Goal: Task Accomplishment & Management: Complete application form

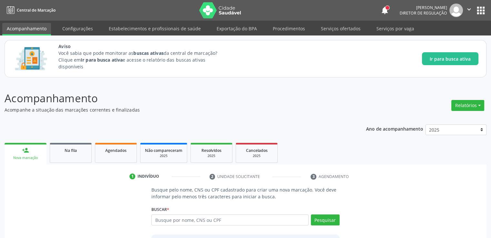
click at [57, 166] on div "1 Indivíduo 2 Unidade solicitante 3 Agendamento Busque pelo nome, CNS ou CPF ca…" at bounding box center [246, 228] width 482 height 126
click at [58, 151] on div "Na fila" at bounding box center [71, 150] width 32 height 7
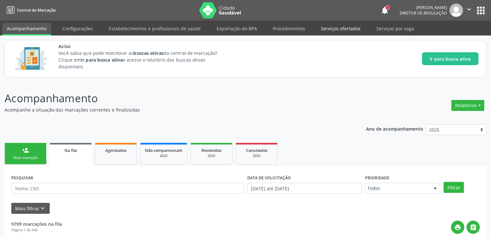
click at [338, 27] on link "Serviços ofertados" at bounding box center [340, 28] width 49 height 11
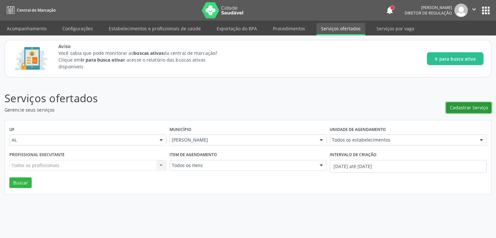
click at [456, 105] on span "Cadastrar Serviço" at bounding box center [469, 107] width 38 height 7
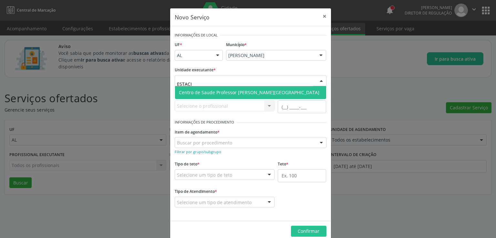
type input "ESTACIO"
click at [214, 88] on span "Centro de Saude Professor [PERSON_NAME][GEOGRAPHIC_DATA]" at bounding box center [250, 92] width 151 height 13
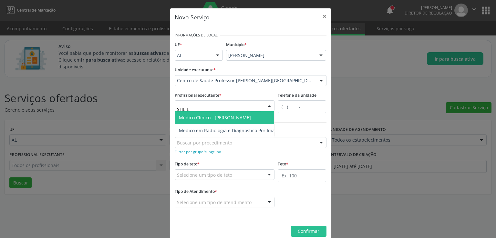
type input "[PERSON_NAME]"
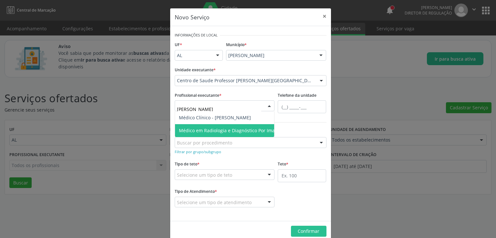
click at [204, 129] on span "Médico em Radiologia e Diagnóstico Por Imagem - [PERSON_NAME]" at bounding box center [252, 131] width 146 height 6
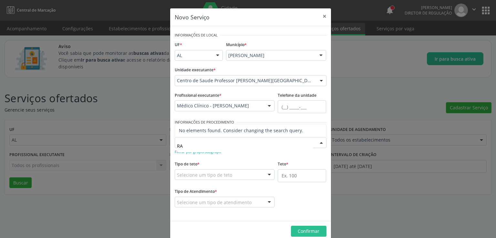
type input "R"
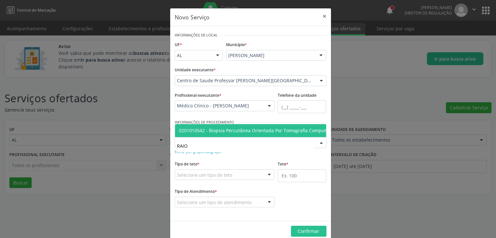
type input "RAIO X"
drag, startPoint x: 202, startPoint y: 144, endPoint x: 169, endPoint y: 149, distance: 34.0
click at [170, 149] on div "Informações de Local UF * AL AL Nenhum resultado encontrado para: " " Não há ne…" at bounding box center [250, 123] width 161 height 195
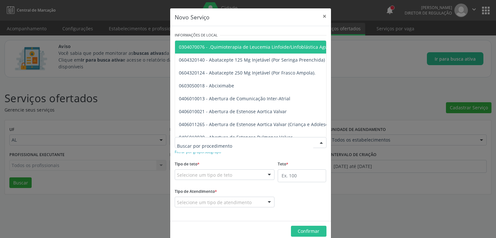
click at [205, 157] on form "Informações de Local UF * AL AL Nenhum resultado encontrado para: " " Não há ne…" at bounding box center [251, 124] width 152 height 186
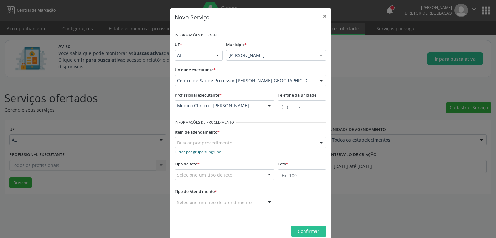
click at [196, 153] on small "Filtrar por grupo/subgrupo" at bounding box center [198, 151] width 46 height 5
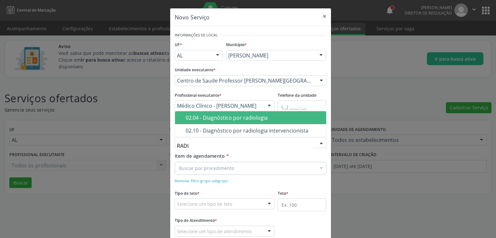
type input "RADIO"
click at [244, 119] on div "02.04 - Diagnóstico por radiologia" at bounding box center [254, 117] width 137 height 5
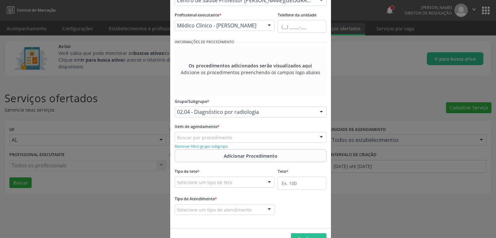
scroll to position [97, 0]
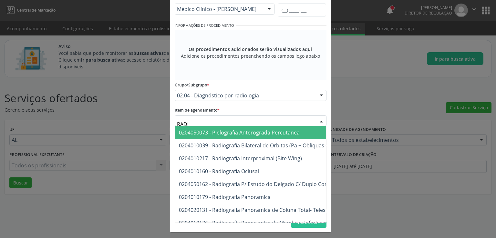
type input "RADIO"
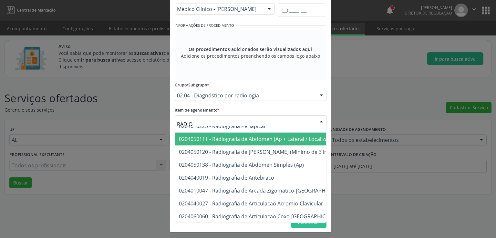
click at [245, 139] on span "0204050111 - Radiografia de Abdomen (Ap + Lateral / Localizada)" at bounding box center [257, 139] width 157 height 7
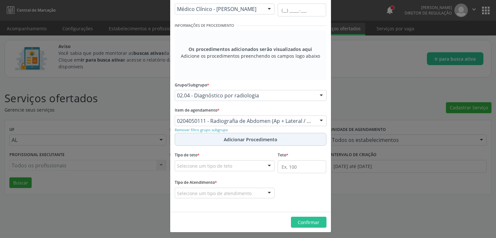
click at [238, 140] on span "Adicionar Procedimento" at bounding box center [251, 139] width 54 height 7
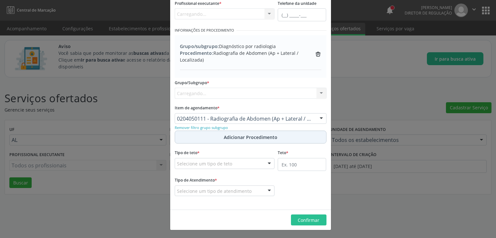
scroll to position [92, 0]
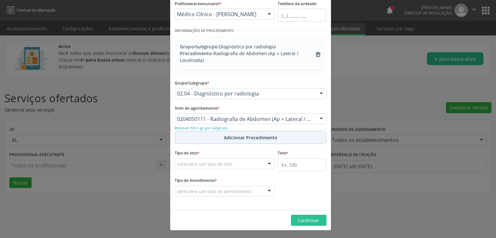
click at [246, 137] on span "Adicionar Procedimento" at bounding box center [251, 137] width 54 height 7
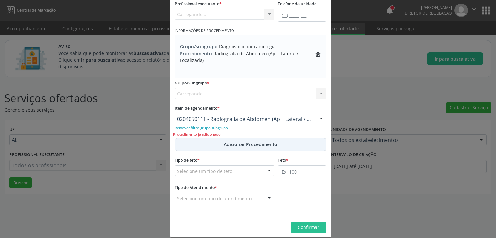
click at [246, 141] on span "Adicionar Procedimento" at bounding box center [251, 144] width 54 height 7
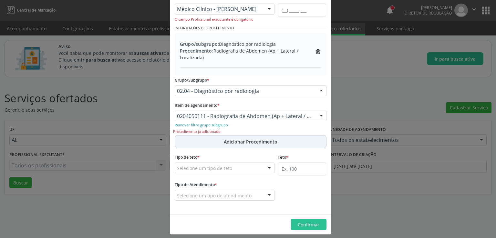
click at [224, 139] on span "Adicionar Procedimento" at bounding box center [251, 141] width 54 height 7
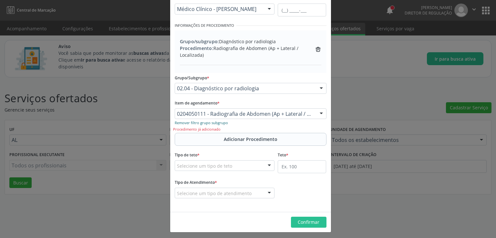
click at [210, 120] on small "Remover filtro grupo subgrupo" at bounding box center [201, 122] width 53 height 5
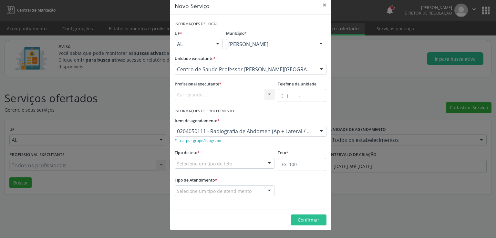
scroll to position [11, 0]
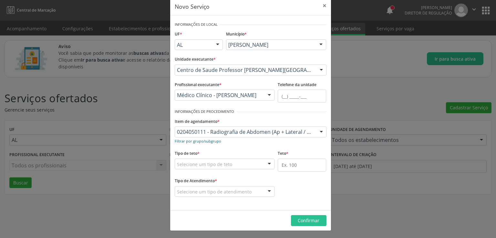
click at [205, 142] on small "Filtrar por grupo/subgrupo" at bounding box center [198, 141] width 46 height 5
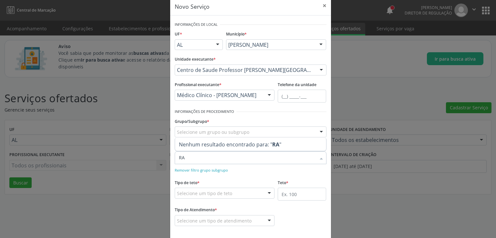
type input "R"
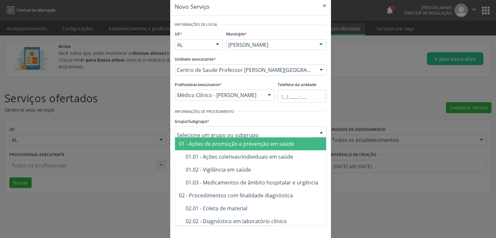
click at [225, 131] on input "text" at bounding box center [245, 135] width 136 height 13
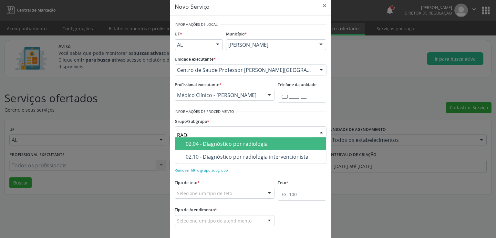
type input "RADIO"
click at [231, 143] on div "02.04 - Diagnóstico por radiologia" at bounding box center [254, 143] width 137 height 5
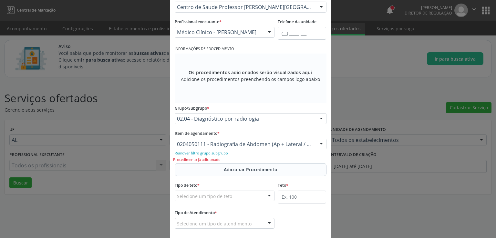
scroll to position [106, 0]
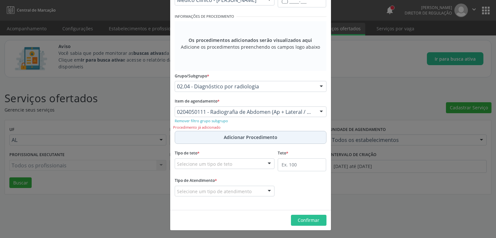
click at [224, 136] on span "Adicionar Procedimento" at bounding box center [251, 137] width 54 height 7
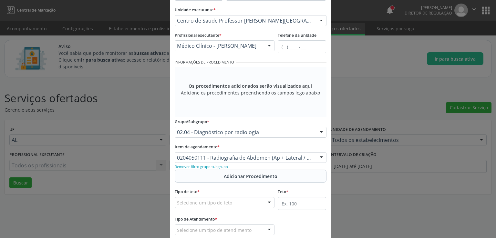
scroll to position [99, 0]
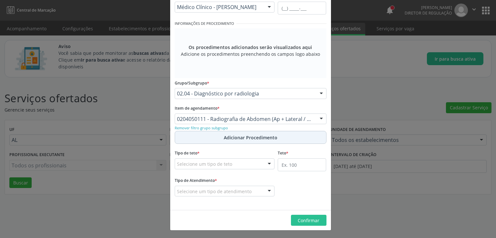
click at [239, 138] on span "Adicionar Procedimento" at bounding box center [251, 137] width 54 height 7
click at [321, 117] on div at bounding box center [321, 119] width 10 height 11
click at [319, 117] on div at bounding box center [321, 119] width 10 height 11
click at [318, 117] on div at bounding box center [321, 119] width 10 height 11
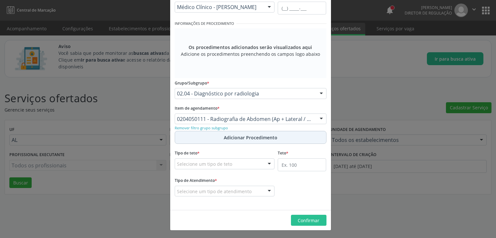
click at [238, 139] on span "Adicionar Procedimento" at bounding box center [251, 137] width 54 height 7
click at [235, 135] on span "Adicionar Procedimento" at bounding box center [251, 137] width 54 height 7
click at [205, 137] on button "Adicionar Procedimento" at bounding box center [251, 137] width 152 height 13
click at [239, 137] on span "Adicionar Procedimento" at bounding box center [251, 137] width 54 height 7
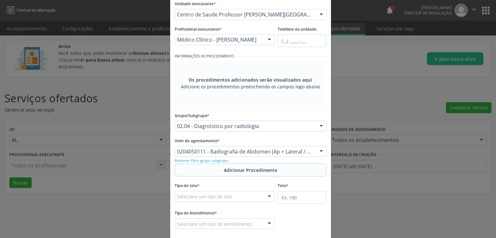
scroll to position [97, 0]
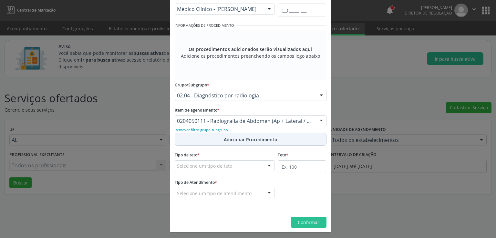
click at [230, 142] on span "Adicionar Procedimento" at bounding box center [251, 139] width 54 height 7
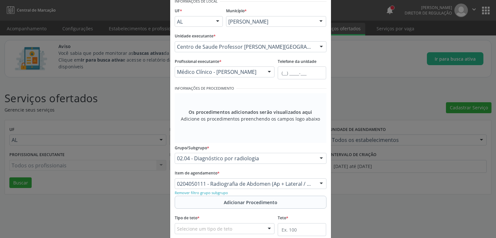
scroll to position [65, 0]
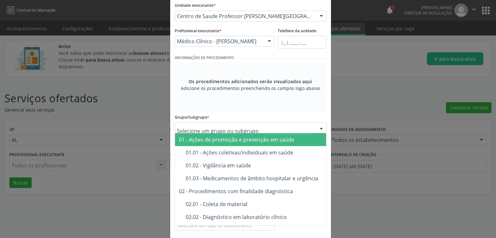
click at [273, 128] on input "text" at bounding box center [245, 131] width 136 height 13
click at [324, 107] on div "Informações de Local UF * AL AL Nenhum resultado encontrado para: " " Não há ne…" at bounding box center [250, 103] width 161 height 283
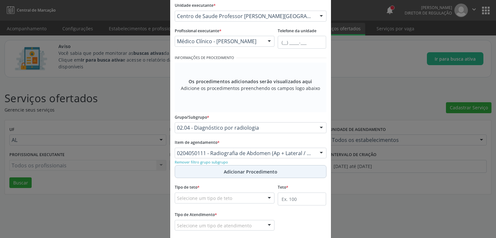
click at [209, 168] on button "Adicionar Procedimento" at bounding box center [251, 171] width 152 height 13
click at [232, 174] on span "Adicionar Procedimento" at bounding box center [251, 171] width 54 height 7
click at [281, 171] on button "Adicionar Procedimento" at bounding box center [251, 171] width 152 height 13
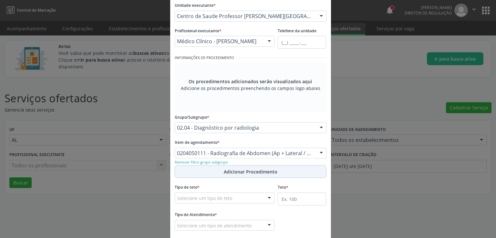
click at [281, 171] on button "Adicionar Procedimento" at bounding box center [251, 171] width 152 height 13
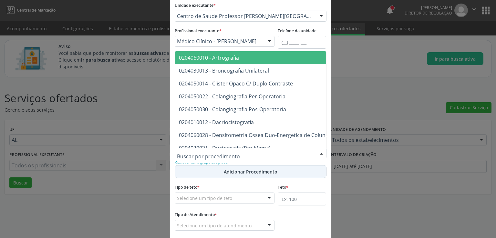
click at [210, 177] on button "Adicionar Procedimento" at bounding box center [251, 171] width 152 height 13
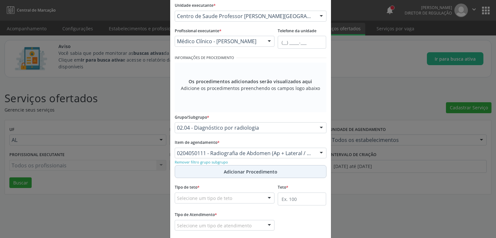
click at [245, 168] on span "Adicionar Procedimento" at bounding box center [251, 171] width 54 height 7
click at [245, 171] on span "Adicionar Procedimento" at bounding box center [251, 171] width 54 height 7
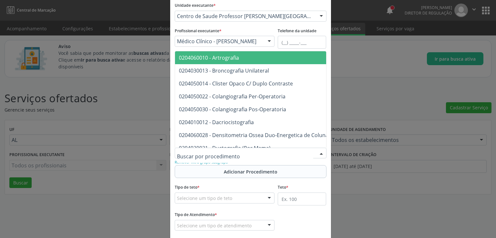
type input "T"
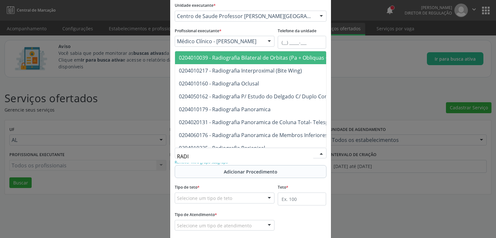
type input "RADIO"
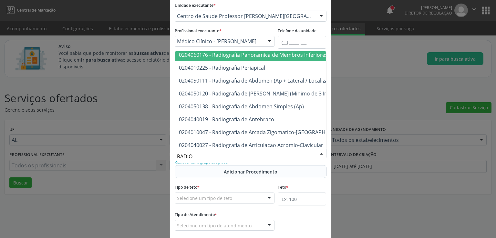
scroll to position [97, 0]
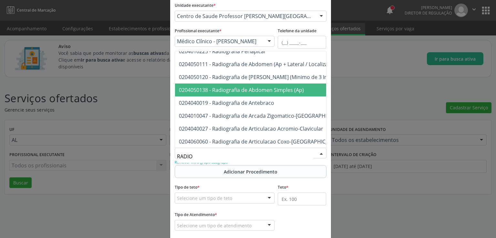
click at [244, 88] on span "0204050138 - Radiografia de Abdomen Simples (Ap)" at bounding box center [241, 90] width 125 height 7
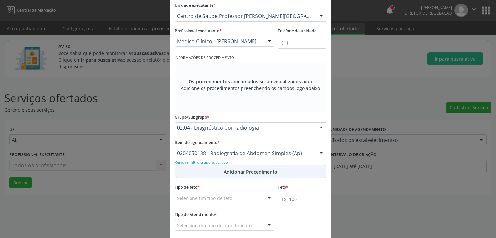
click at [226, 173] on span "Adicionar Procedimento" at bounding box center [251, 171] width 54 height 7
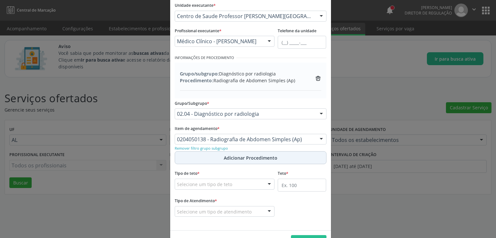
click at [244, 158] on span "Adicionar Procedimento" at bounding box center [251, 158] width 54 height 7
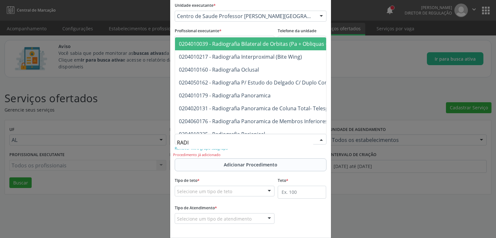
type input "RADIO"
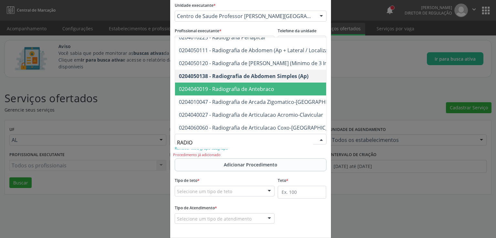
click at [233, 90] on span "0204040019 - Radiografia de Antebraco" at bounding box center [226, 89] width 95 height 7
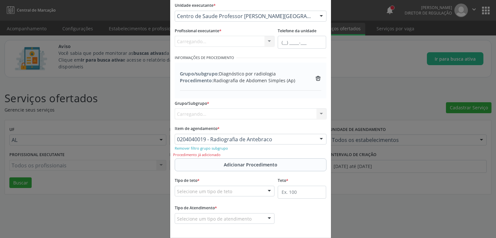
click at [233, 90] on hr at bounding box center [250, 90] width 141 height 0
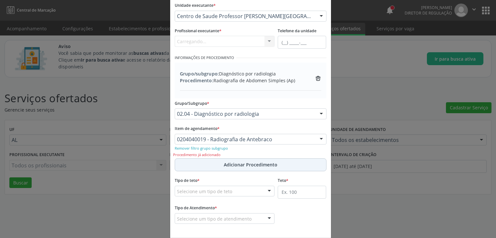
click at [234, 163] on span "Adicionar Procedimento" at bounding box center [251, 164] width 54 height 7
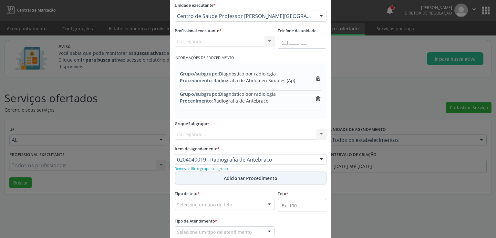
click at [234, 163] on div "0204040019 - Radiografia de Antebraco" at bounding box center [251, 159] width 152 height 11
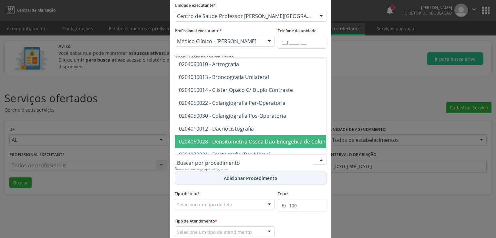
click at [191, 178] on button "Adicionar Procedimento" at bounding box center [251, 178] width 152 height 13
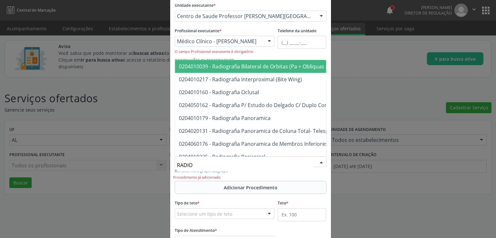
type input "RADIOG"
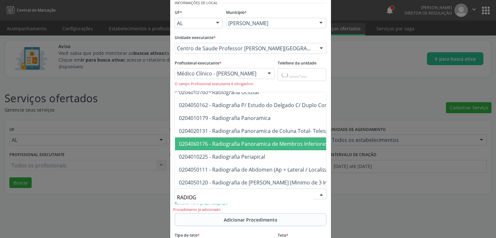
scroll to position [129, 0]
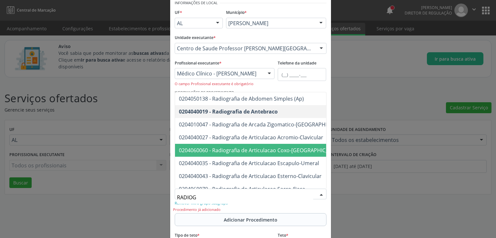
click at [261, 148] on span "0204060060 - Radiografia de Articulacao Coxo-[GEOGRAPHIC_DATA]" at bounding box center [261, 150] width 164 height 7
click at [261, 148] on div "Grupo/subgrupo: Diagnóstico por radiologia Procedimento: Radiografia de Abdomen…" at bounding box center [251, 125] width 152 height 56
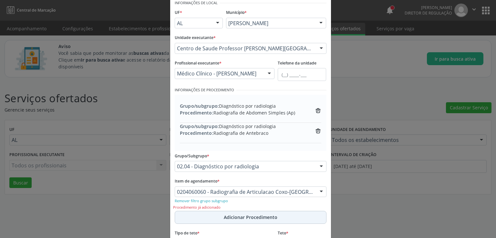
click at [239, 216] on span "Adicionar Procedimento" at bounding box center [251, 217] width 54 height 7
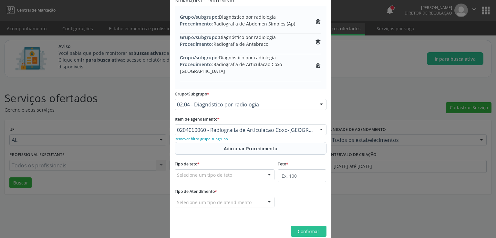
scroll to position [125, 0]
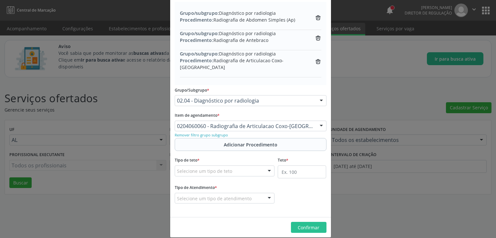
click at [177, 123] on input "text" at bounding box center [177, 129] width 0 height 13
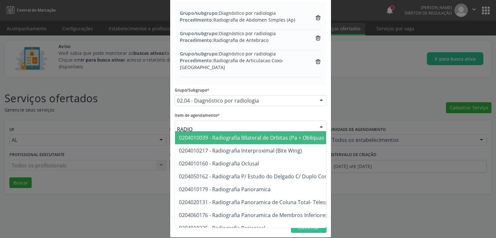
type input "RADIOG"
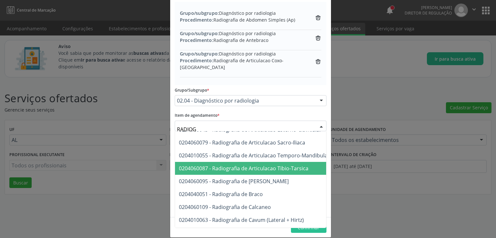
scroll to position [226, 0]
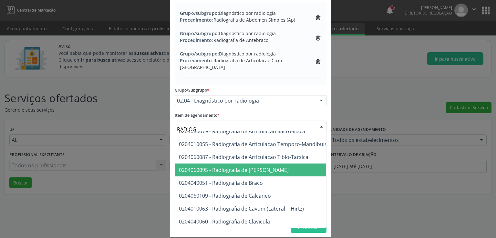
click at [259, 164] on span "0204060095 - Radiografia de [PERSON_NAME]" at bounding box center [286, 170] width 222 height 13
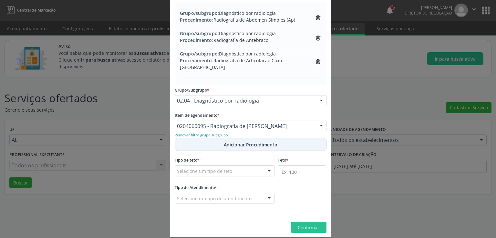
click at [242, 141] on span "Adicionar Procedimento" at bounding box center [251, 144] width 54 height 7
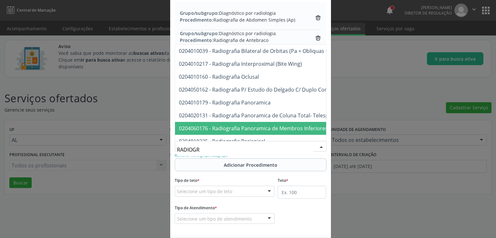
type input "RADIOGRA"
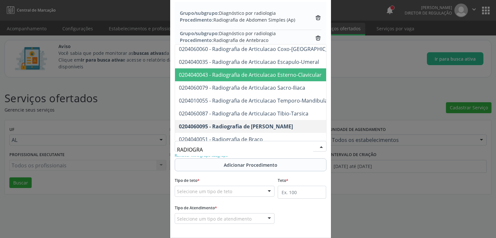
scroll to position [194, 0]
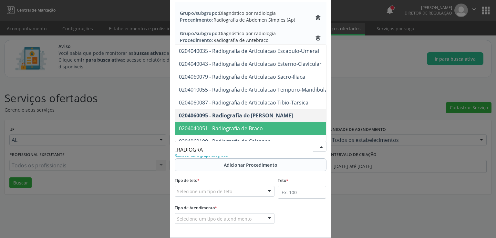
click at [252, 125] on span "0204040051 - Radiografia de Braco" at bounding box center [221, 128] width 84 height 7
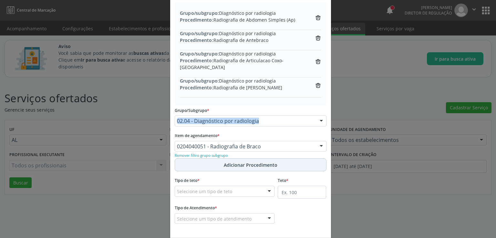
click at [237, 162] on span "Adicionar Procedimento" at bounding box center [251, 165] width 54 height 7
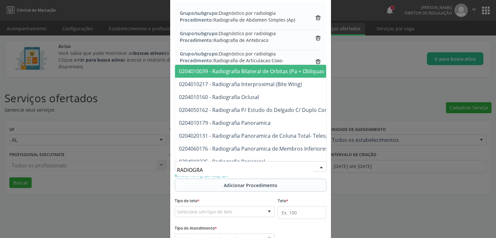
type input "RADIOGRAF"
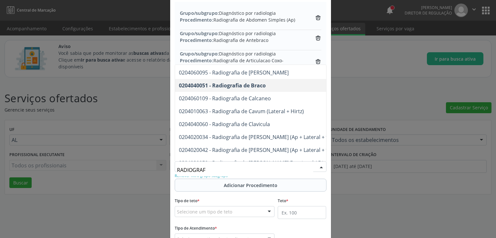
scroll to position [258, 0]
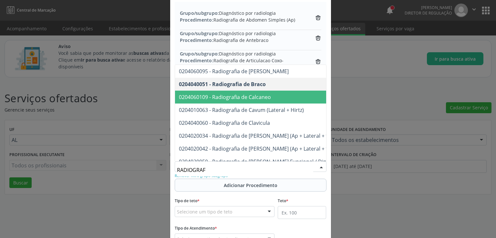
click at [252, 94] on span "0204060109 - Radiografia de Calcaneo" at bounding box center [225, 97] width 92 height 7
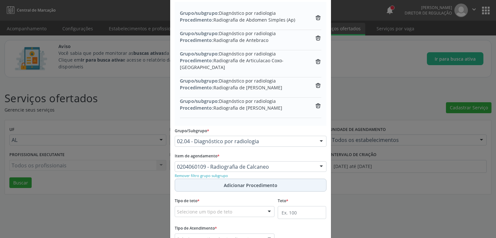
click at [245, 182] on span "Adicionar Procedimento" at bounding box center [251, 185] width 54 height 7
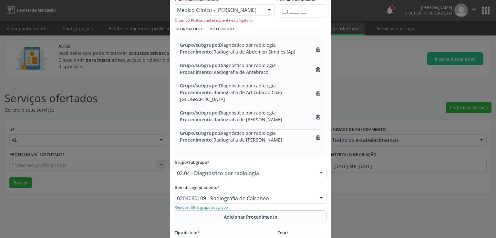
scroll to position [96, 0]
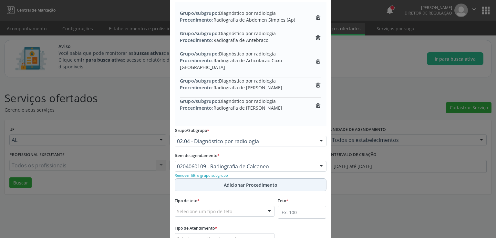
click at [236, 182] on span "Adicionar Procedimento" at bounding box center [251, 185] width 54 height 7
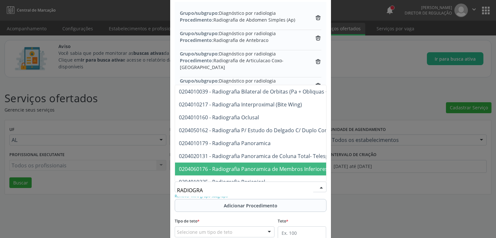
type input "RADIOGRAF"
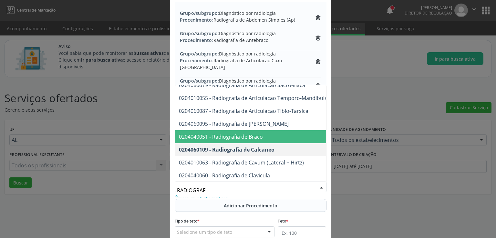
scroll to position [258, 0]
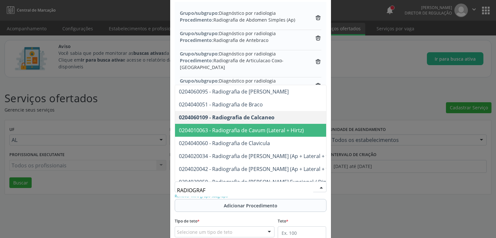
click at [253, 127] on span "0204010063 - Radiografia de Cavum (Lateral + Hirtz)" at bounding box center [286, 130] width 222 height 13
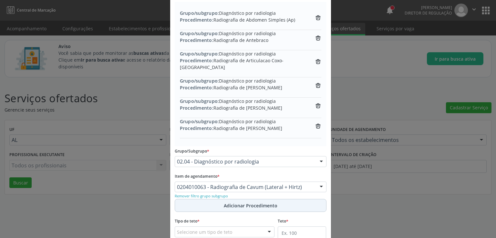
click at [240, 202] on span "Adicionar Procedimento" at bounding box center [251, 205] width 54 height 7
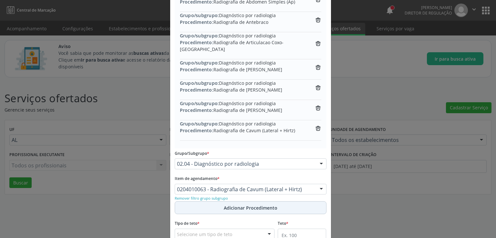
scroll to position [207, 0]
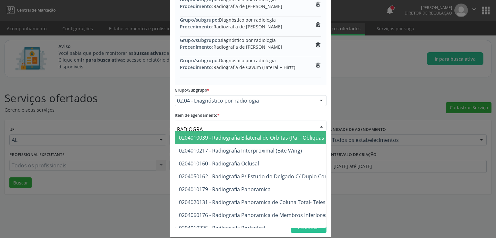
type input "RADIOGRAF"
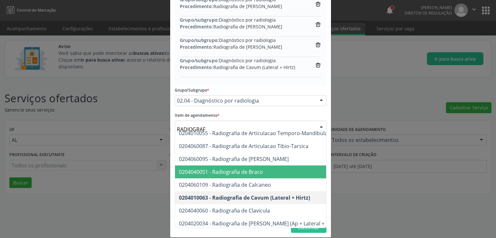
scroll to position [258, 0]
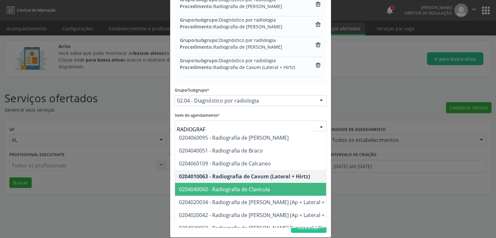
click at [249, 186] on span "0204040060 - Radiografia de Clavicula" at bounding box center [224, 189] width 91 height 7
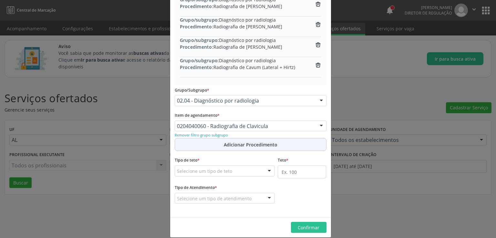
click at [238, 141] on span "Adicionar Procedimento" at bounding box center [251, 144] width 54 height 7
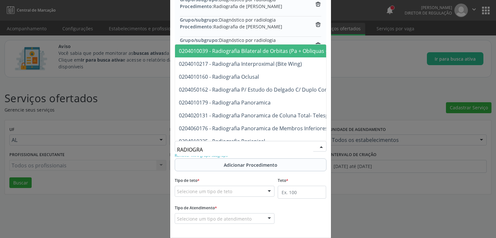
type input "RADIOGRAF"
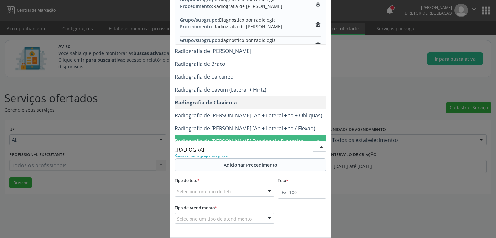
scroll to position [258, 36]
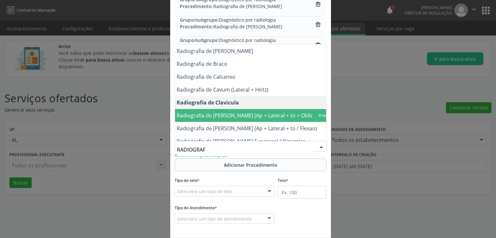
click at [229, 112] on span "0204020034 - Radiografia de [PERSON_NAME] (Ap + Lateral + to + Obliquas)" at bounding box center [233, 115] width 181 height 7
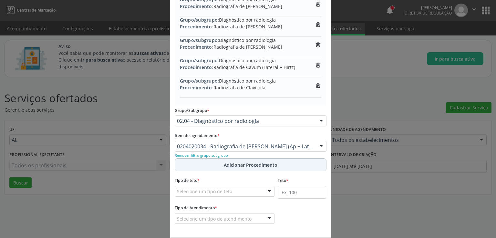
click at [240, 162] on span "Adicionar Procedimento" at bounding box center [251, 165] width 54 height 7
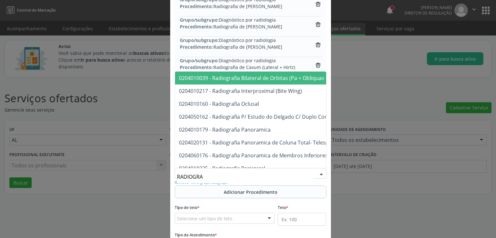
type input "RADIOGRAF"
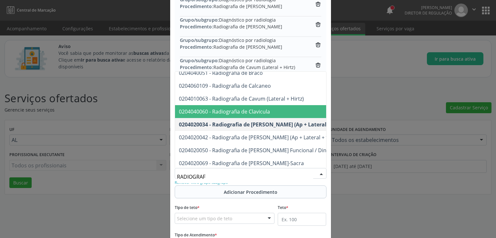
scroll to position [291, 0]
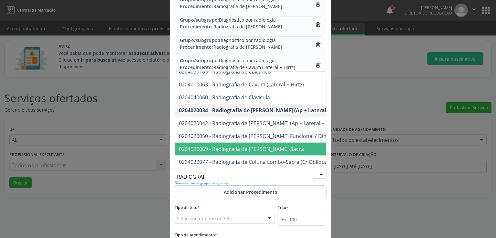
click at [218, 146] on span "0204020069 - Radiografia de [PERSON_NAME]-Sacra" at bounding box center [241, 149] width 125 height 7
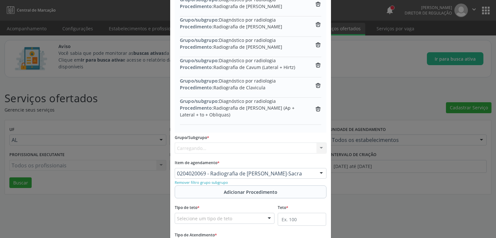
click at [218, 143] on div "Carregando... Nenhum resultado encontrado para: " " Nenhuma opção encontrada" at bounding box center [251, 148] width 152 height 11
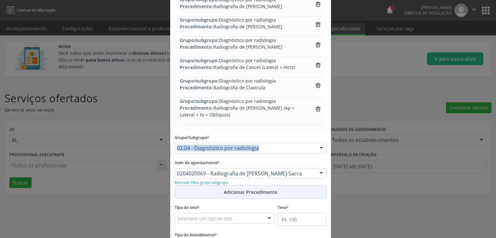
click at [243, 189] on span "Adicionar Procedimento" at bounding box center [251, 192] width 54 height 7
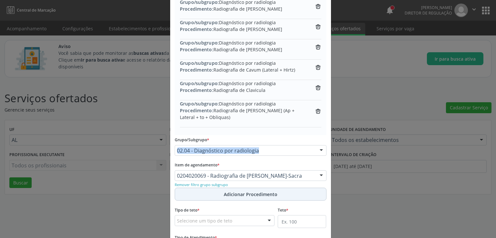
scroll to position [209, 0]
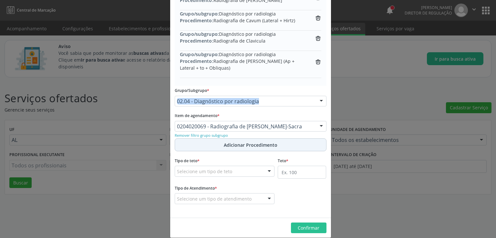
click at [254, 142] on span "Adicionar Procedimento" at bounding box center [251, 145] width 54 height 7
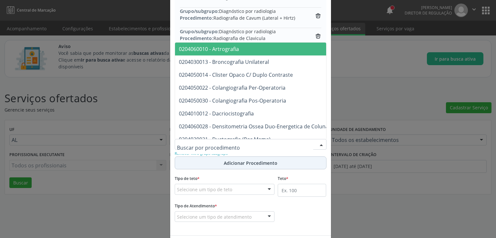
scroll to position [254, 0]
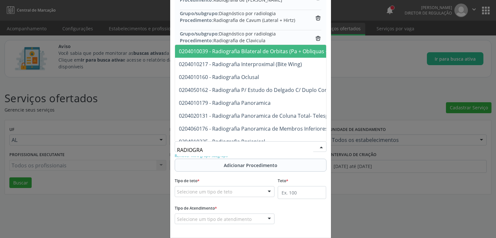
type input "RADIOGRAF"
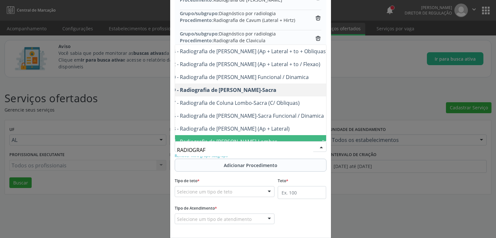
scroll to position [323, 38]
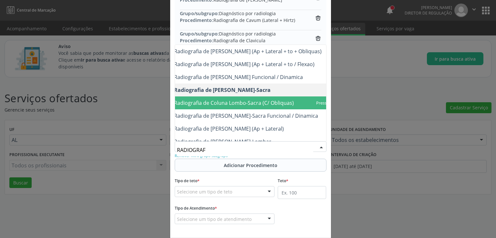
click at [252, 99] on span "0204020077 - Radiografia de Coluna Lombo-Sacra (C/ Obliquas)" at bounding box center [217, 102] width 153 height 7
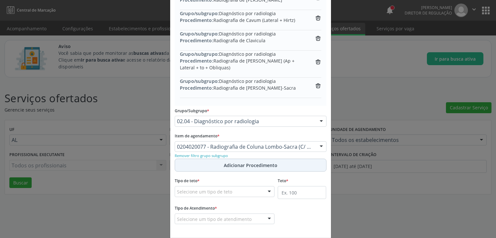
click at [255, 162] on span "Adicionar Procedimento" at bounding box center [251, 165] width 54 height 7
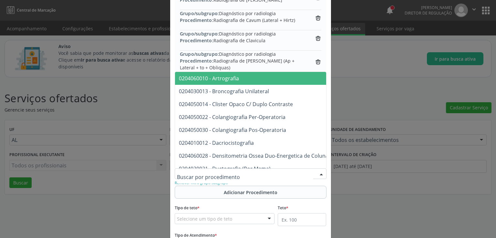
click at [248, 171] on input "text" at bounding box center [245, 177] width 136 height 13
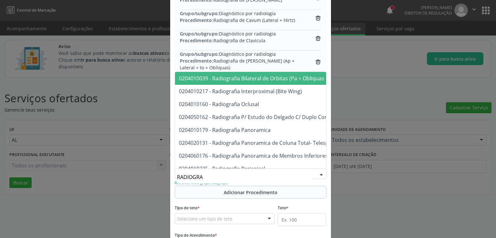
type input "RADIOGRAF"
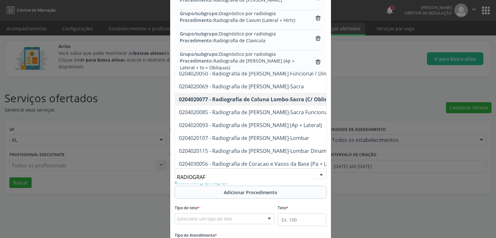
scroll to position [355, 0]
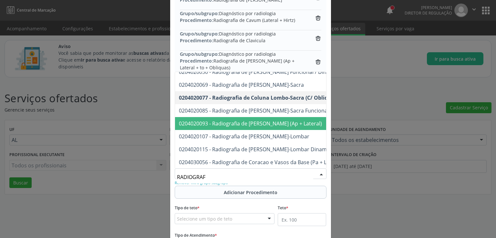
click at [245, 120] on span "0204020093 - Radiografia de [PERSON_NAME] (Ap + Lateral)" at bounding box center [250, 123] width 143 height 7
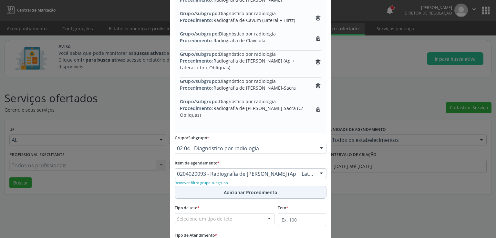
click at [250, 189] on span "Adicionar Procedimento" at bounding box center [251, 192] width 54 height 7
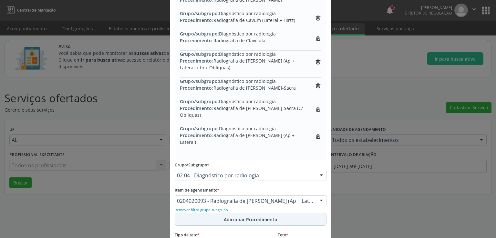
click at [235, 216] on span "Adicionar Procedimento" at bounding box center [251, 219] width 54 height 7
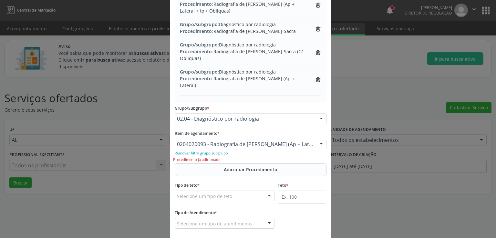
scroll to position [335, 0]
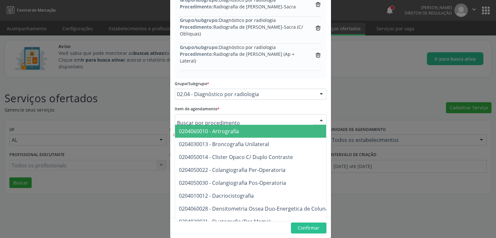
click at [235, 117] on input "text" at bounding box center [245, 123] width 136 height 13
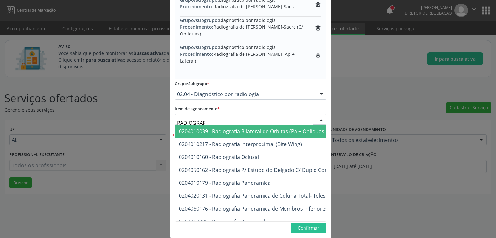
type input "RADIOGRAFIA"
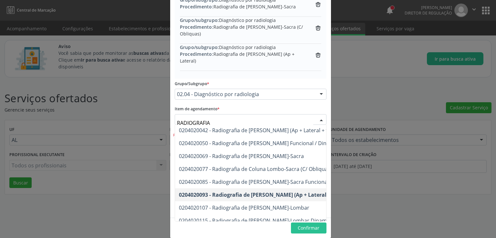
scroll to position [355, 0]
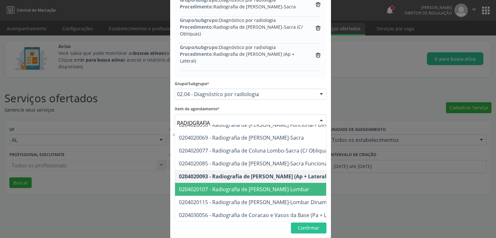
click at [252, 186] on span "0204020107 - Radiografia de [PERSON_NAME]-Lombar" at bounding box center [244, 189] width 130 height 7
click at [252, 184] on div "Tipo de Atendimento * Selecione um tipo de atendimento Ordem de chegada Horário…" at bounding box center [225, 194] width 100 height 21
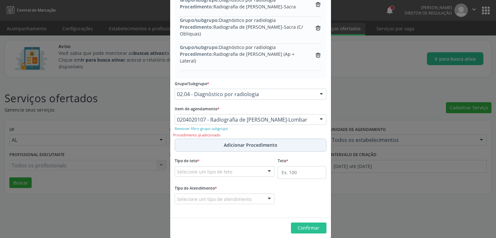
click at [255, 142] on span "Adicionar Procedimento" at bounding box center [251, 145] width 54 height 7
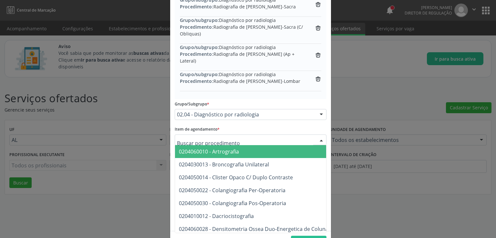
click at [218, 137] on input "text" at bounding box center [245, 143] width 136 height 13
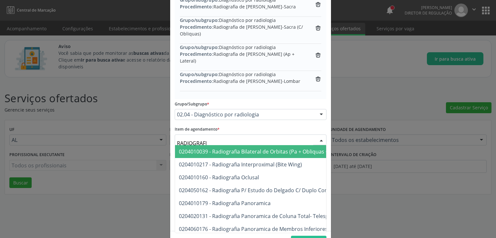
type input "RADIOGRAFIA"
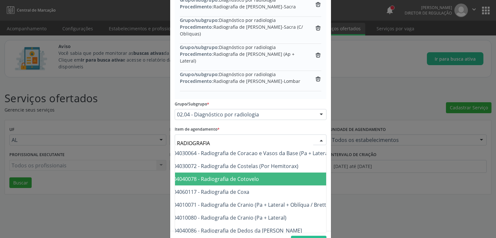
scroll to position [452, 11]
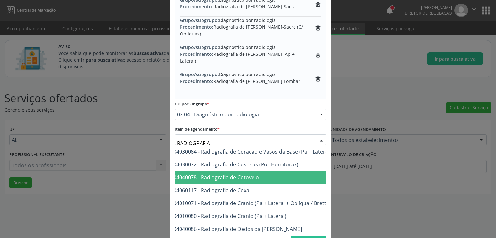
click at [271, 171] on span "0204040078 - Radiografia de Cotovelo" at bounding box center [275, 177] width 222 height 13
click at [271, 169] on div "Tipo de teto * Selecione um tipo de teto Teto financeiro Teto físico Nenhum res…" at bounding box center [225, 179] width 100 height 21
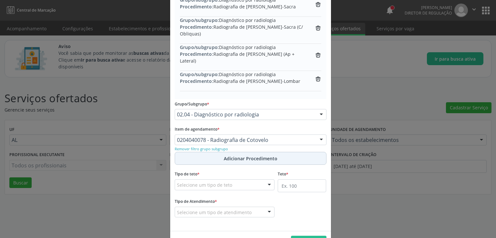
click at [260, 155] on span "Adicionar Procedimento" at bounding box center [251, 158] width 54 height 7
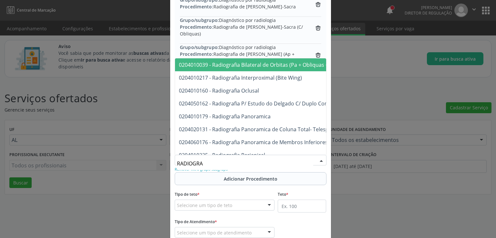
type input "RADIOGRAF"
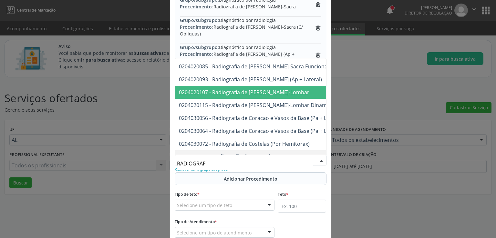
scroll to position [420, 0]
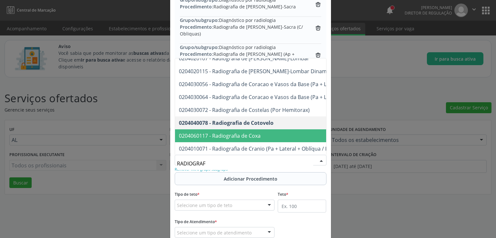
click at [239, 132] on span "0204060117 - Radiografia de Coxa" at bounding box center [220, 135] width 82 height 7
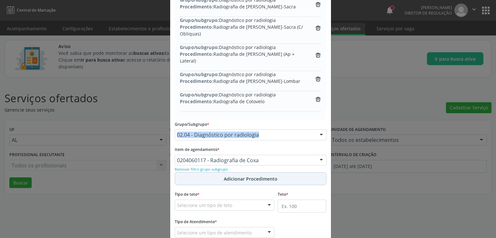
click at [249, 176] on span "Adicionar Procedimento" at bounding box center [251, 179] width 54 height 7
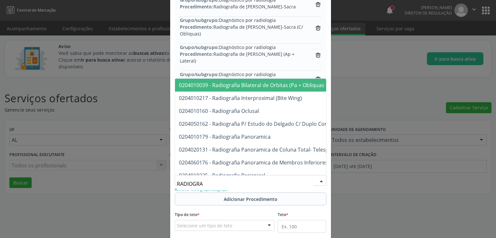
type input "RADIOGRAF"
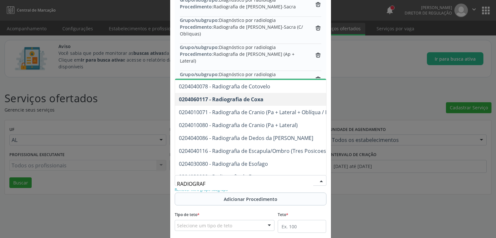
scroll to position [484, 0]
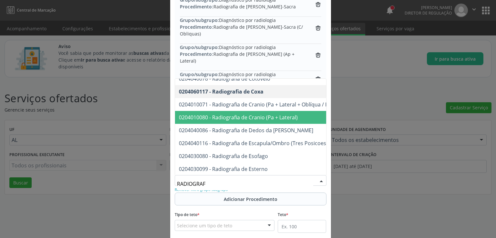
click at [247, 114] on span "0204010080 - Radiografia de Cranio (Pa + Lateral)" at bounding box center [238, 117] width 119 height 7
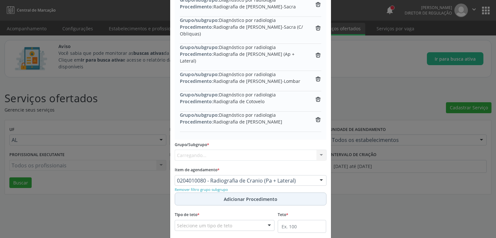
click at [240, 196] on span "Adicionar Procedimento" at bounding box center [251, 199] width 54 height 7
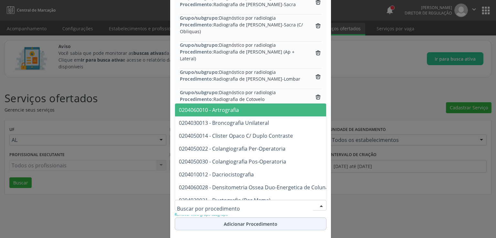
scroll to position [335, 0]
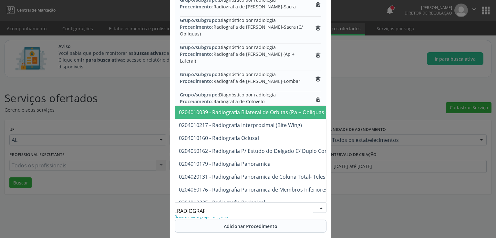
type input "RADIOGRAFIA"
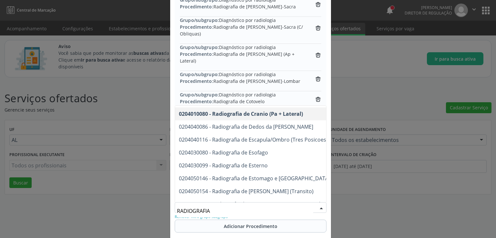
scroll to position [516, 0]
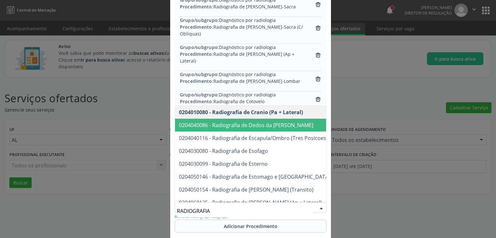
click at [269, 122] on span "0204040086 - Radiografia de Dedos da [PERSON_NAME]" at bounding box center [246, 125] width 134 height 7
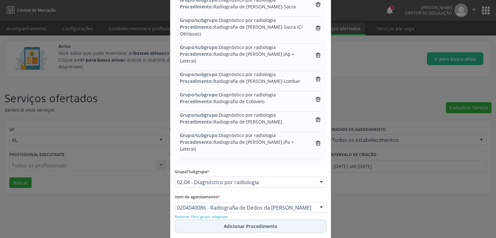
click at [240, 223] on span "Adicionar Procedimento" at bounding box center [251, 226] width 54 height 7
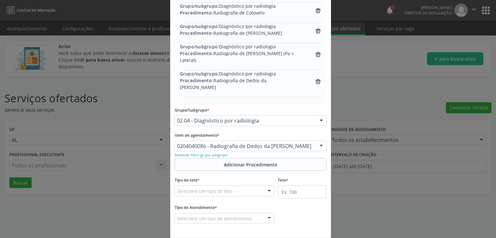
scroll to position [429, 0]
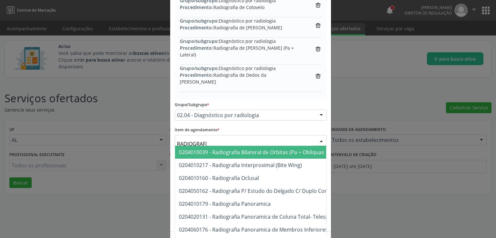
type input "RADIOGRAFIA"
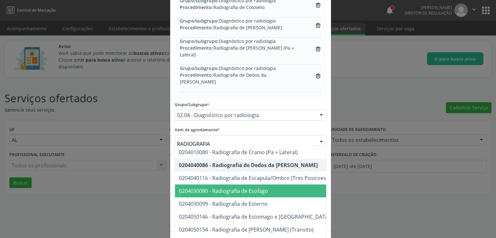
scroll to position [549, 0]
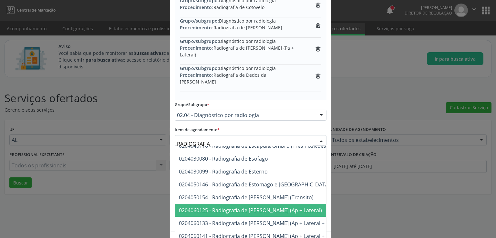
click at [280, 207] on span "0204060125 - Radiografia de [PERSON_NAME] (Ap + Lateral)" at bounding box center [250, 210] width 143 height 7
click at [280, 198] on div "Tipo de Atendimento * Selecione um tipo de atendimento Ordem de chegada Horário…" at bounding box center [250, 213] width 155 height 30
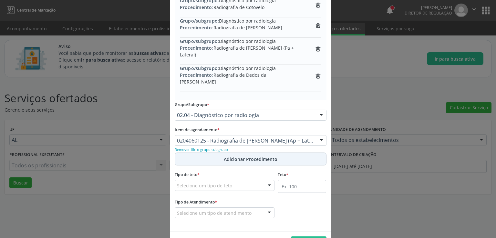
click at [247, 156] on span "Adicionar Procedimento" at bounding box center [251, 159] width 54 height 7
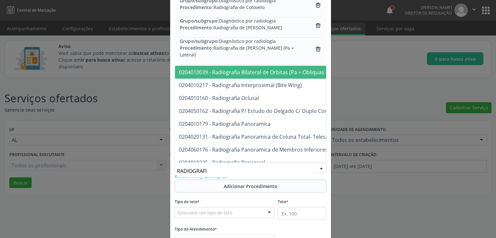
type input "RADIOGRAFIA"
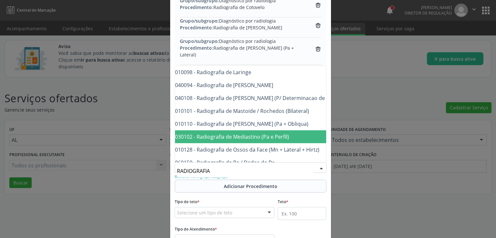
scroll to position [678, 15]
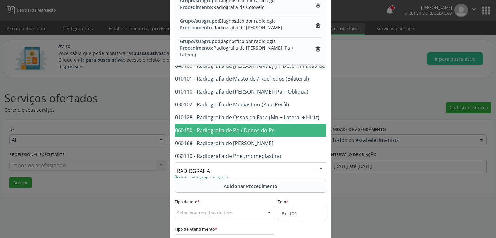
click at [241, 127] on span "0204060150 - Radiografia de Pe / Dedos do Pe" at bounding box center [218, 130] width 111 height 7
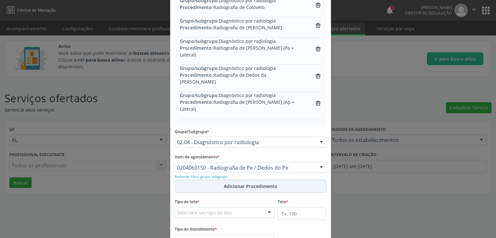
click at [243, 183] on span "Adicionar Procedimento" at bounding box center [251, 186] width 54 height 7
click at [238, 183] on span "Adicionar Procedimento" at bounding box center [251, 186] width 54 height 7
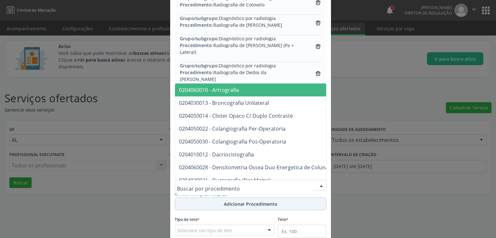
scroll to position [429, 0]
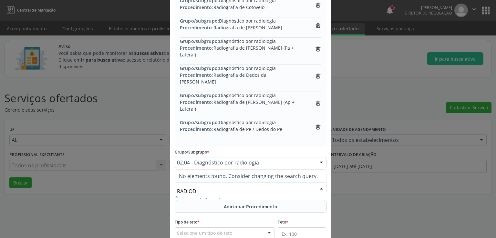
type input "RADIO"
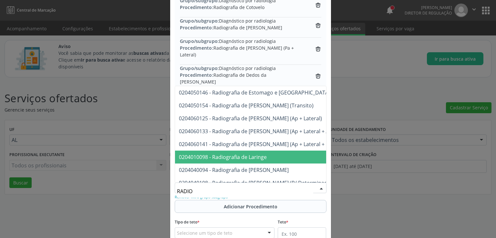
scroll to position [678, 0]
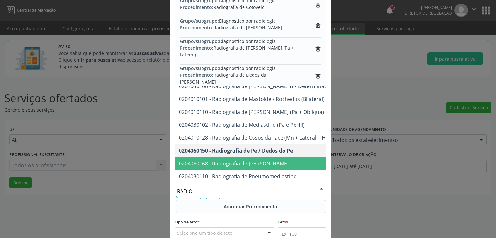
click at [229, 157] on span "0204060168 - Radiografia de [PERSON_NAME]" at bounding box center [286, 163] width 222 height 13
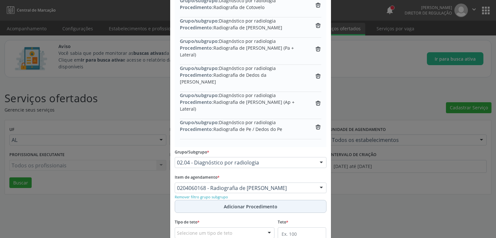
click at [251, 203] on span "Adicionar Procedimento" at bounding box center [251, 206] width 54 height 7
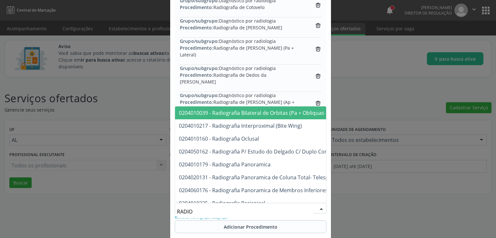
type input "RADIOG"
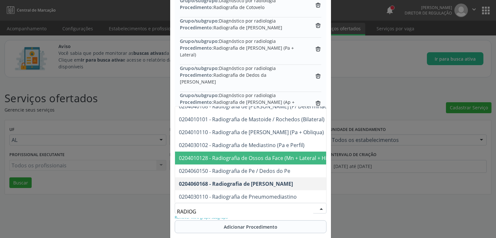
scroll to position [710, 0]
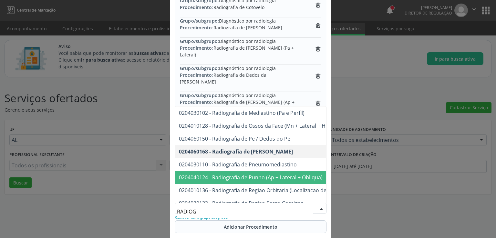
click at [260, 174] on span "0204040124 - Radiografia de Punho (Ap + Lateral + Obliqua)" at bounding box center [251, 177] width 144 height 7
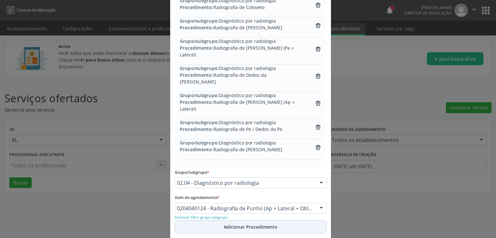
click at [245, 224] on span "Adicionar Procedimento" at bounding box center [251, 227] width 54 height 7
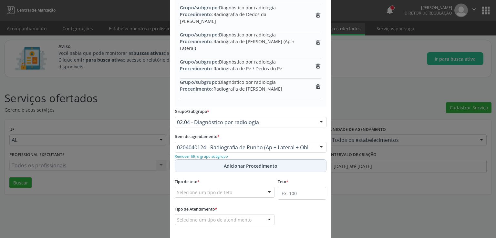
click at [241, 163] on span "Adicionar Procedimento" at bounding box center [251, 166] width 54 height 7
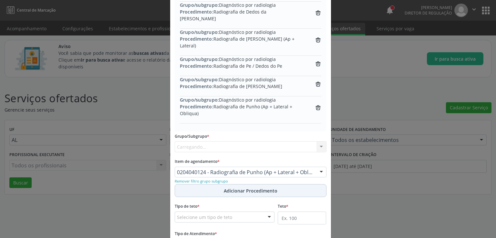
scroll to position [490, 0]
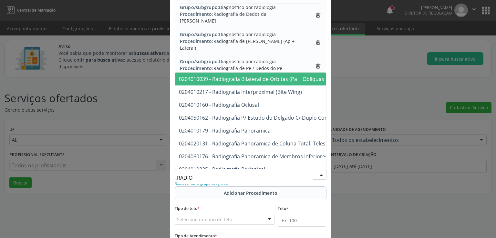
type input "RADIOG"
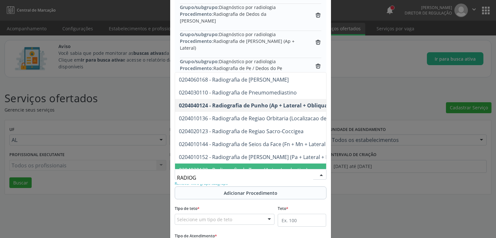
scroll to position [742, 0]
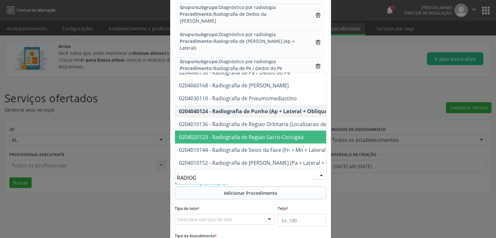
click at [233, 134] on span "0204020123 - Radiografia de Regiao Sacro-Coccigea" at bounding box center [241, 137] width 125 height 7
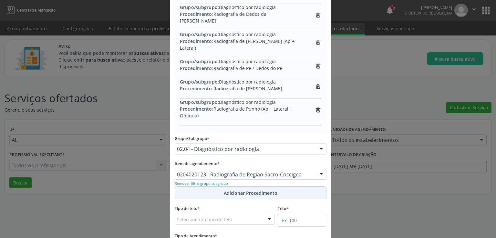
click at [235, 190] on span "Adicionar Procedimento" at bounding box center [251, 193] width 54 height 7
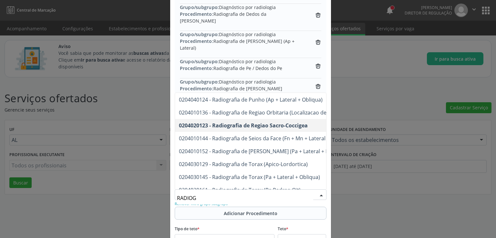
scroll to position [775, 0]
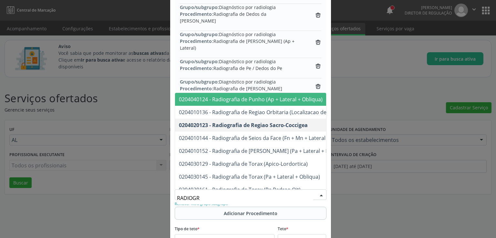
type input "RADIOGRA"
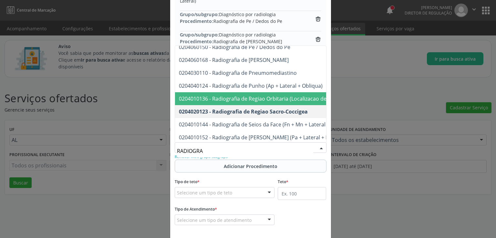
scroll to position [773, 0]
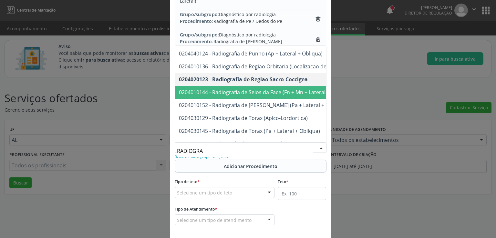
click at [262, 89] on span "0204010144 - Radiografia de Seios da Face (Fn + Mn + Lateral + Hirtz)" at bounding box center [261, 92] width 165 height 7
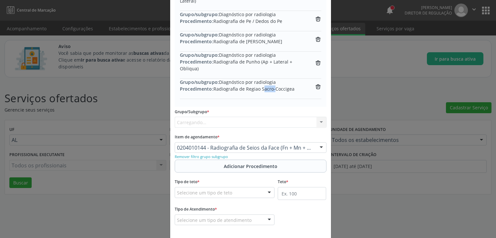
click at [262, 86] on span "Procedimento: Radiografia de Regiao Sacro-Coccigea" at bounding box center [237, 89] width 115 height 7
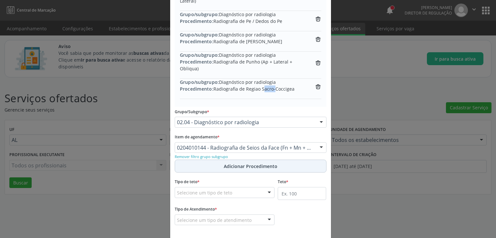
click at [247, 163] on span "Adicionar Procedimento" at bounding box center [251, 166] width 54 height 7
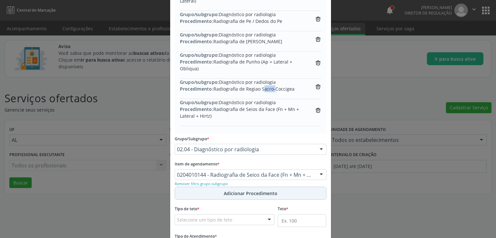
click at [224, 190] on span "Adicionar Procedimento" at bounding box center [251, 193] width 54 height 7
click at [224, 187] on button "Adicionar Procedimento" at bounding box center [251, 193] width 152 height 13
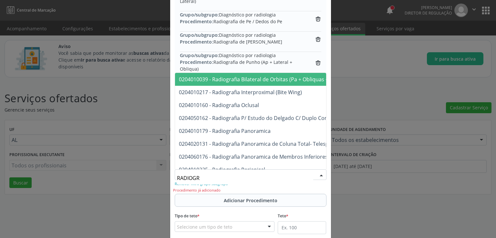
type input "RADIOGRA"
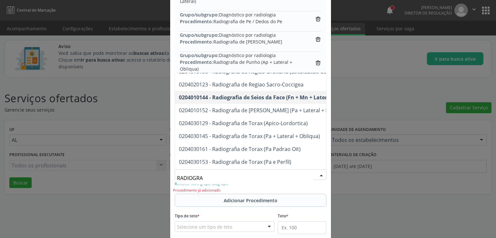
scroll to position [807, 0]
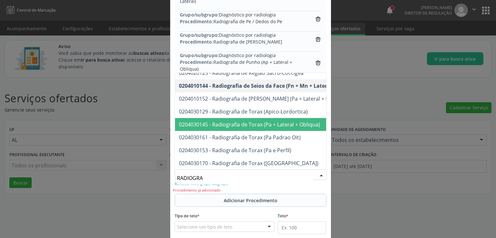
click at [240, 121] on span "0204030145 - Radiografia de Torax (Pa + Lateral + Obliqua)" at bounding box center [249, 124] width 141 height 7
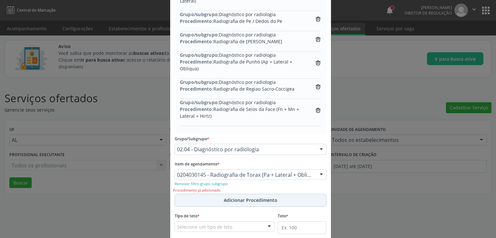
click at [241, 197] on span "Adicionar Procedimento" at bounding box center [251, 200] width 54 height 7
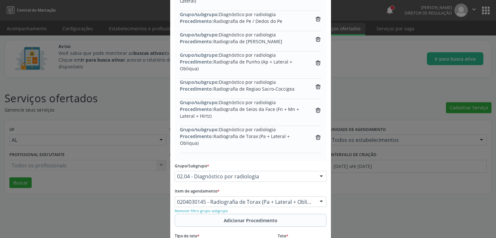
click at [223, 197] on div "0204030145 - Radiografia de Torax (Pa + Lateral + Obliqua)" at bounding box center [251, 202] width 152 height 11
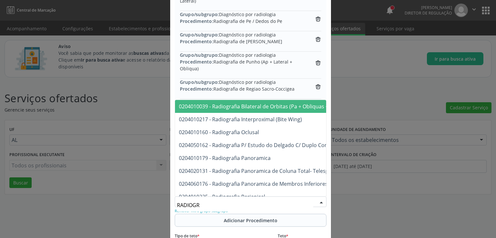
type input "RADIOGRA"
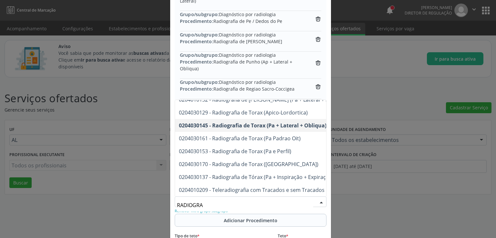
scroll to position [838, 0]
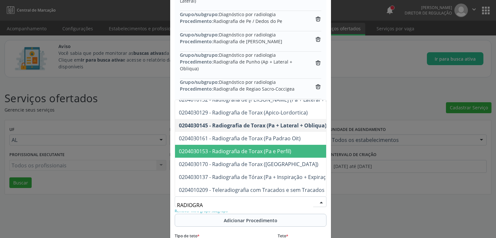
click at [243, 148] on span "0204030153 - Radiografia de Torax (Pa e Perfil)" at bounding box center [235, 151] width 112 height 7
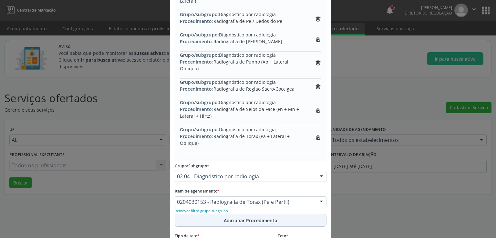
click at [250, 217] on span "Adicionar Procedimento" at bounding box center [251, 220] width 54 height 7
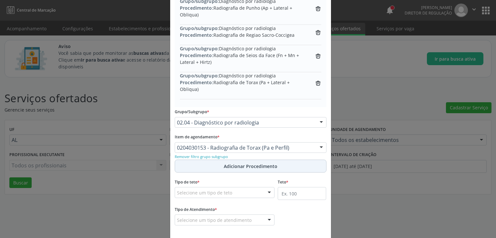
click at [232, 163] on span "Adicionar Procedimento" at bounding box center [251, 166] width 54 height 7
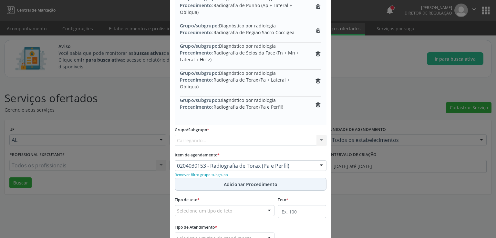
scroll to position [591, 0]
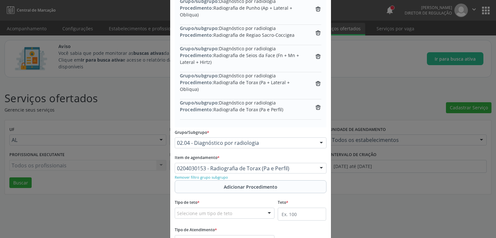
click at [177, 165] on input "text" at bounding box center [177, 171] width 0 height 13
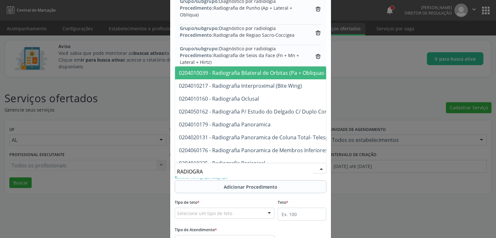
type input "RADIOGRAF"
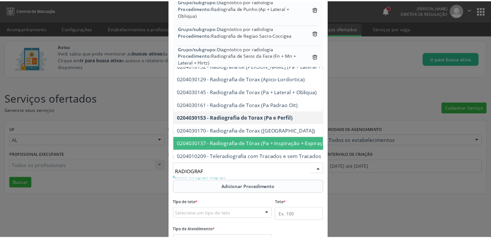
scroll to position [612, 0]
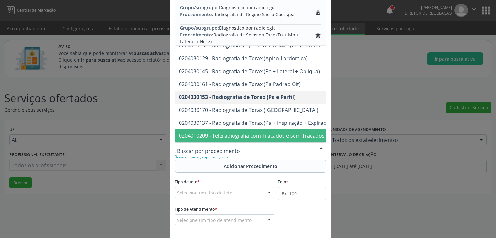
click at [252, 205] on div "Tipo de Atendimento * Selecione um tipo de atendimento Ordem de chegada Horário…" at bounding box center [225, 215] width 100 height 21
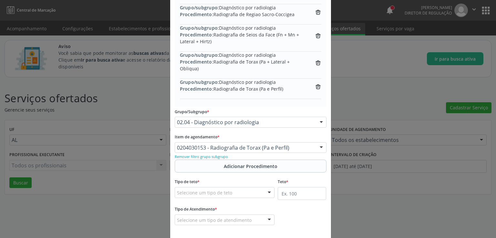
click at [233, 187] on div "Selecione um tipo de teto" at bounding box center [225, 192] width 100 height 11
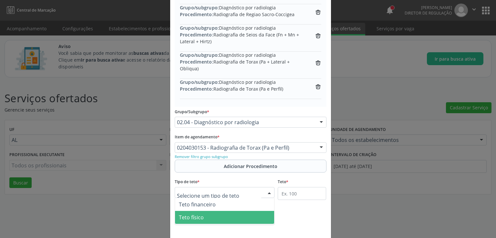
click at [205, 211] on span "Teto físico" at bounding box center [224, 217] width 99 height 13
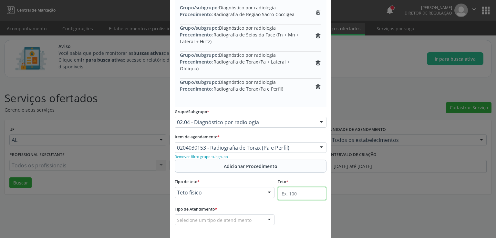
click at [296, 187] on input "text" at bounding box center [302, 193] width 48 height 13
type input "300"
click at [260, 215] on div "Selecione um tipo de atendimento" at bounding box center [225, 220] width 100 height 11
click at [259, 215] on div "Selecione um tipo de atendimento" at bounding box center [225, 220] width 100 height 11
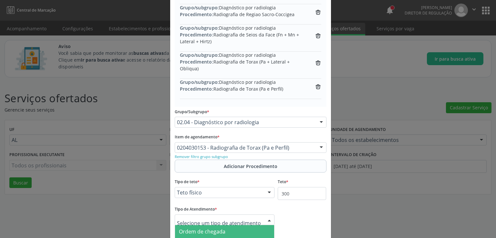
click at [215, 228] on span "Ordem de chegada" at bounding box center [202, 231] width 46 height 7
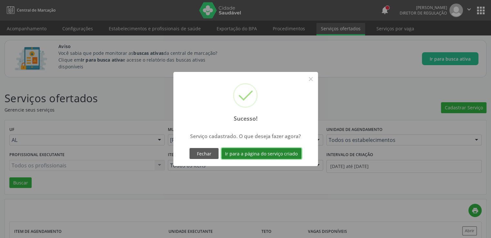
click at [268, 154] on button "Ir para a página do serviço criado" at bounding box center [261, 153] width 80 height 11
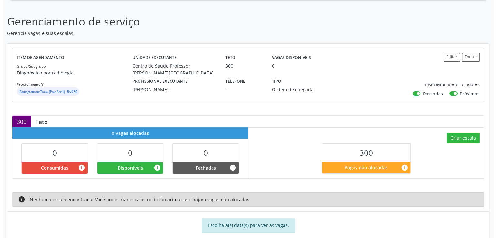
scroll to position [102, 0]
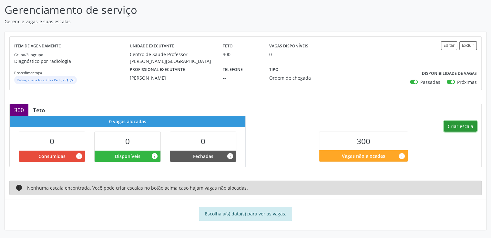
click at [455, 124] on button "Criar escala" at bounding box center [460, 126] width 33 height 11
select select "8"
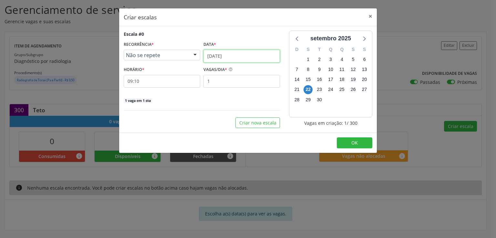
click at [226, 55] on input "[DATE]" at bounding box center [241, 56] width 77 height 13
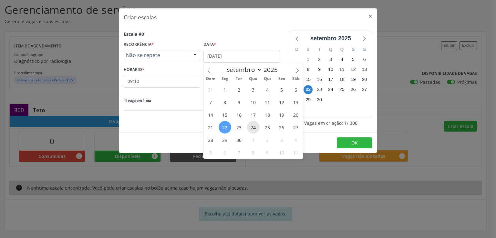
click at [251, 126] on span "24" at bounding box center [253, 127] width 13 height 13
click at [251, 126] on button "Criar nova escala" at bounding box center [257, 122] width 45 height 11
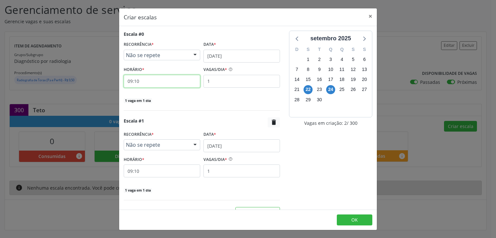
click at [166, 79] on input "09:10" at bounding box center [162, 81] width 77 height 13
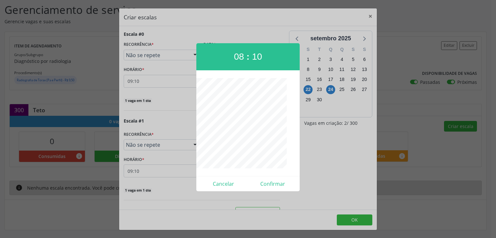
click at [206, 143] on div at bounding box center [247, 123] width 103 height 90
click at [266, 182] on button "Confirmar" at bounding box center [272, 184] width 49 height 10
type input "08:00"
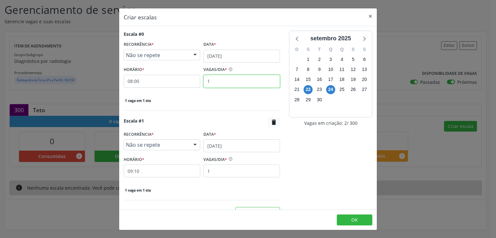
click at [221, 82] on input "1" at bounding box center [241, 81] width 77 height 13
type input "20"
click at [222, 101] on div "20 vagas em 1 dia" at bounding box center [202, 100] width 156 height 7
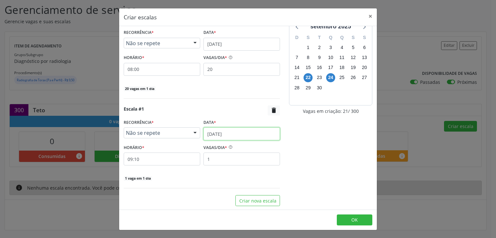
click at [213, 131] on input "[DATE]" at bounding box center [241, 134] width 77 height 13
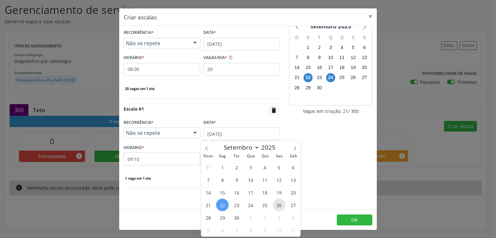
click at [280, 203] on span "26" at bounding box center [279, 205] width 13 height 13
click at [284, 203] on div "[DATE] D S T Q Q S S 31 1 2 3 4 5 6 7 8 9 10 11 12 13 14 15 16 17 18 19 20 21 2…" at bounding box center [330, 113] width 92 height 188
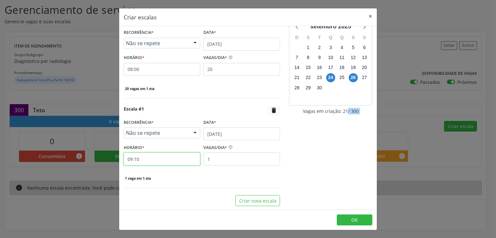
click at [148, 159] on input "09:10" at bounding box center [162, 159] width 77 height 13
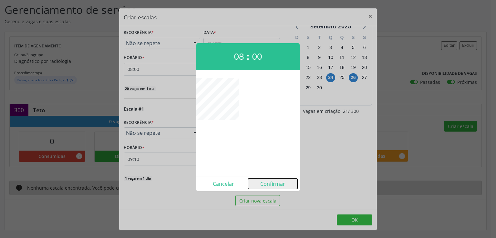
click at [274, 183] on button "Confirmar" at bounding box center [272, 184] width 49 height 10
type input "08:00"
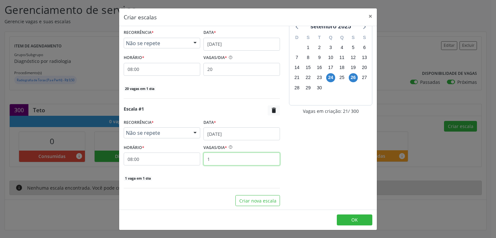
click at [221, 158] on input "1" at bounding box center [241, 159] width 77 height 13
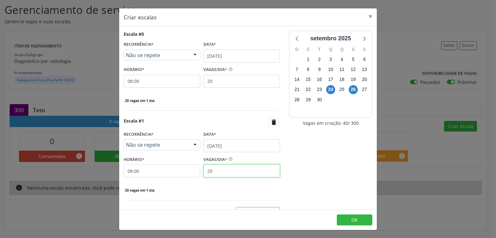
type input "20"
click at [204, 189] on div "20 vagas em 1 dia" at bounding box center [202, 190] width 156 height 7
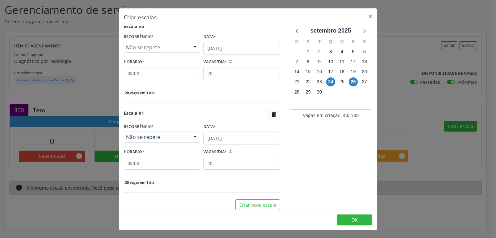
scroll to position [12, 0]
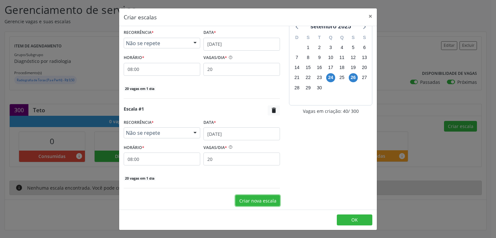
click at [256, 201] on button "Criar nova escala" at bounding box center [257, 200] width 45 height 11
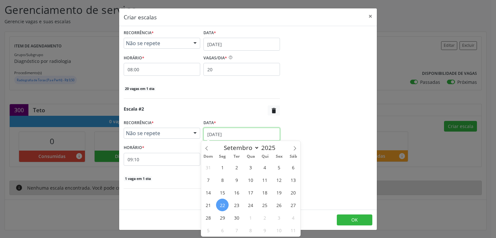
click at [214, 134] on input "[DATE]" at bounding box center [241, 134] width 77 height 13
click at [223, 218] on span "29" at bounding box center [222, 217] width 13 height 13
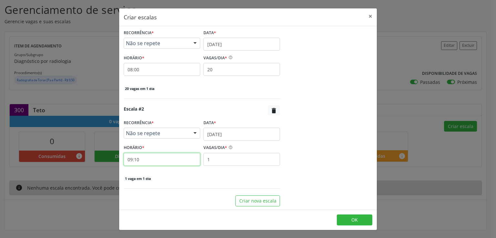
click at [146, 158] on input "09:10" at bounding box center [162, 159] width 77 height 13
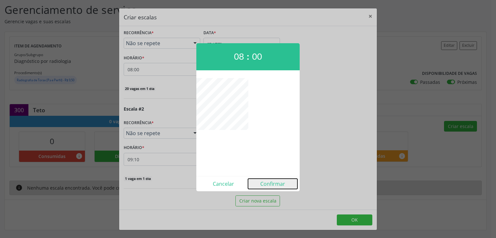
click at [272, 185] on button "Confirmar" at bounding box center [272, 184] width 49 height 10
type input "08:00"
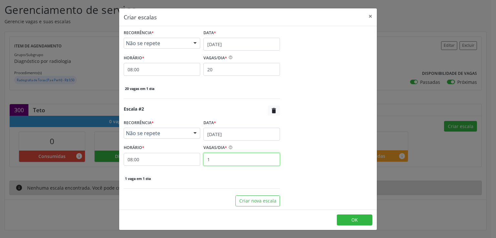
click at [218, 157] on input "1" at bounding box center [241, 159] width 77 height 13
type input "20"
click at [216, 175] on div "20 vagas em 1 dia" at bounding box center [202, 178] width 156 height 7
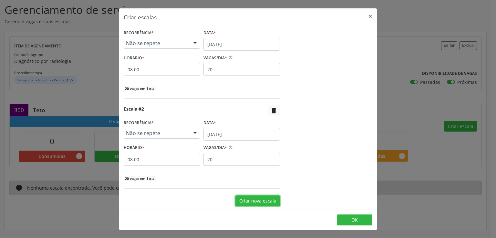
click at [250, 198] on button "Criar nova escala" at bounding box center [257, 201] width 45 height 11
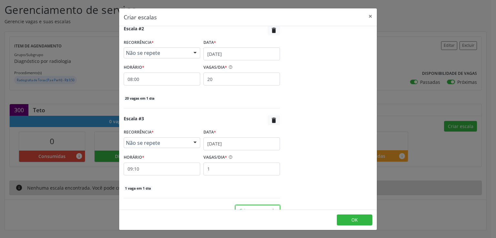
scroll to position [191, 0]
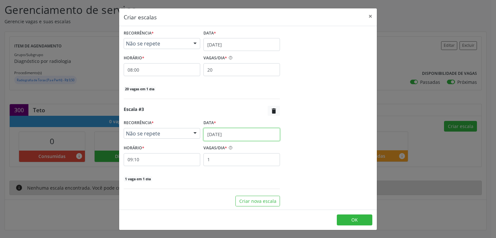
click at [204, 132] on input "[DATE]" at bounding box center [241, 134] width 77 height 13
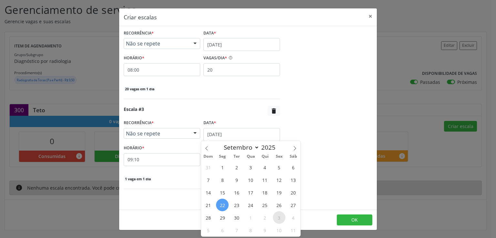
click at [280, 216] on span "3" at bounding box center [279, 217] width 13 height 13
click at [280, 216] on footer "OK" at bounding box center [248, 220] width 258 height 20
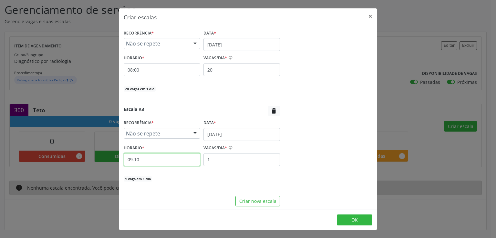
click at [148, 156] on input "09:10" at bounding box center [162, 159] width 77 height 13
click at [148, 156] on div at bounding box center [248, 119] width 496 height 238
click at [167, 159] on input "09:10" at bounding box center [162, 159] width 77 height 13
click at [171, 159] on input "09:10" at bounding box center [162, 159] width 77 height 13
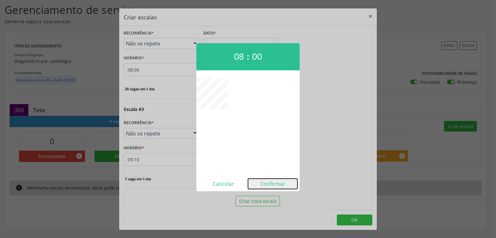
click at [273, 182] on button "Confirmar" at bounding box center [272, 184] width 49 height 10
type input "08:00"
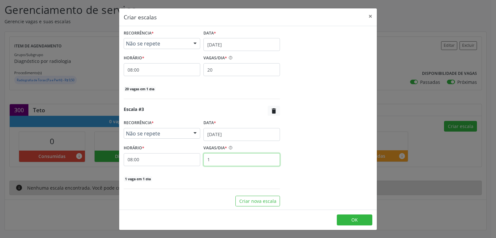
click at [222, 163] on input "1" at bounding box center [241, 159] width 77 height 13
type input "20"
click at [220, 177] on div "20 vagas em 1 dia" at bounding box center [202, 178] width 156 height 7
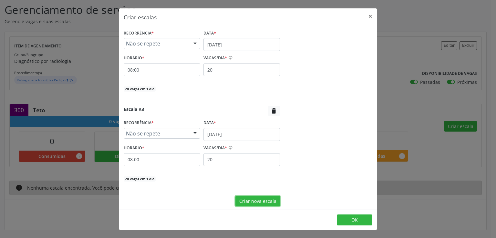
click at [254, 199] on button "Criar nova escala" at bounding box center [257, 201] width 45 height 11
select select "8"
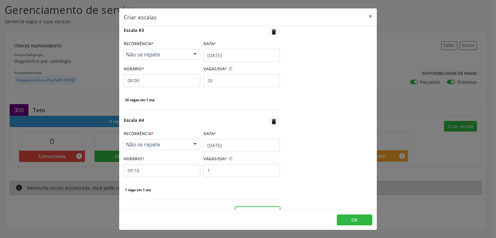
scroll to position [281, 0]
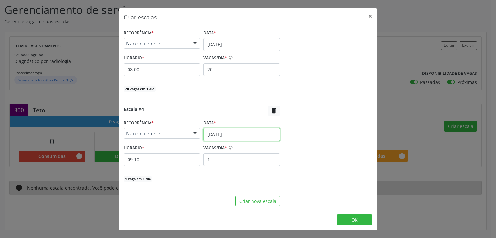
click at [216, 133] on input "[DATE]" at bounding box center [241, 134] width 77 height 13
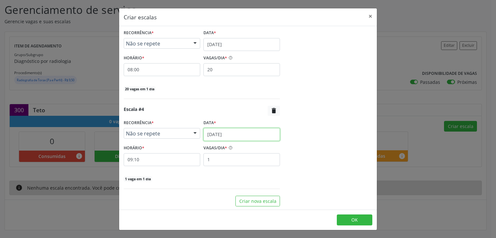
click at [222, 131] on input "[DATE]" at bounding box center [241, 134] width 77 height 13
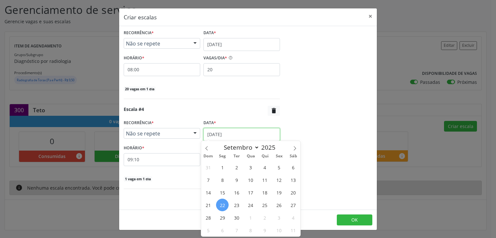
click at [222, 131] on input "[DATE]" at bounding box center [241, 134] width 77 height 13
click at [221, 231] on span "6" at bounding box center [222, 230] width 13 height 13
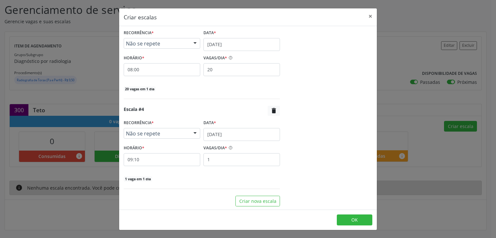
click at [221, 231] on div "Criar escalas × Escala #0 RECORRÊNCIA * Não se repete Não se repete Diário/Sema…" at bounding box center [248, 119] width 496 height 238
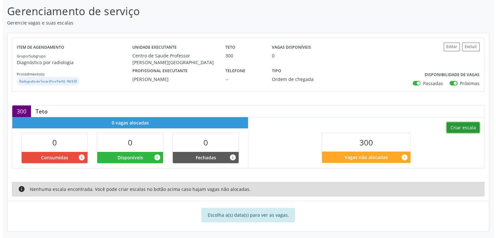
scroll to position [102, 0]
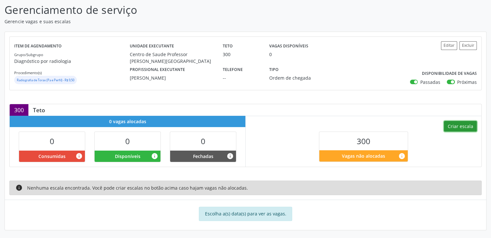
click at [459, 127] on button "Criar escala" at bounding box center [460, 126] width 33 height 11
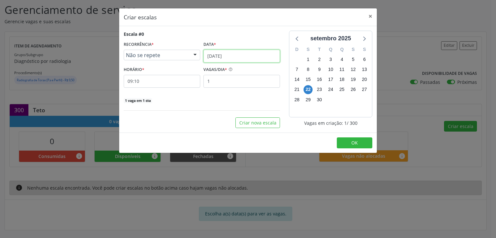
click at [232, 56] on input "[DATE]" at bounding box center [241, 56] width 77 height 13
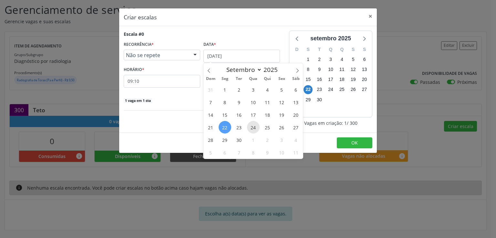
click at [256, 126] on span "24" at bounding box center [253, 127] width 13 height 13
click at [256, 126] on button "Criar nova escala" at bounding box center [257, 122] width 45 height 11
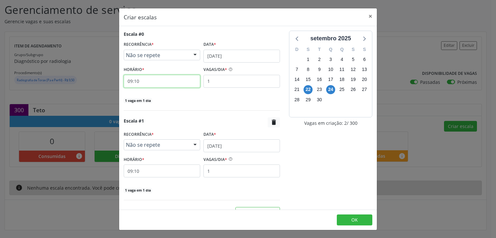
click at [140, 80] on input "09:10" at bounding box center [162, 81] width 77 height 13
click at [149, 82] on input "09:10" at bounding box center [162, 81] width 77 height 13
click at [149, 82] on div at bounding box center [248, 119] width 496 height 238
click at [142, 80] on input "09:10" at bounding box center [162, 81] width 77 height 13
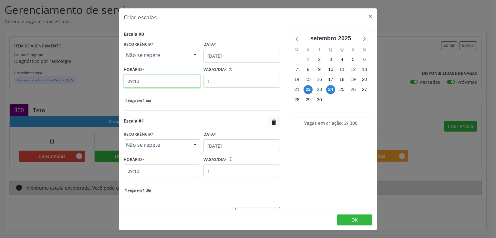
click at [140, 80] on input "09:10" at bounding box center [162, 81] width 77 height 13
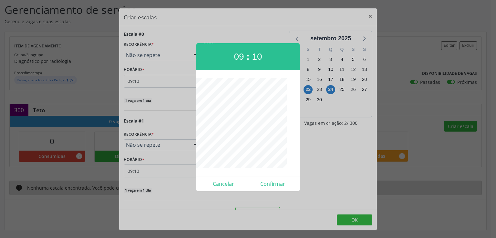
click at [141, 80] on div at bounding box center [248, 119] width 496 height 238
click at [141, 80] on input "09:10" at bounding box center [162, 81] width 77 height 13
click at [274, 184] on button "Confirmar" at bounding box center [272, 184] width 49 height 10
type input "08:00"
click at [274, 184] on div "Escala #1  RECORRÊNCIA * Não se repete Não se repete Diário/Semanal Mensal Nen…" at bounding box center [202, 155] width 156 height 76
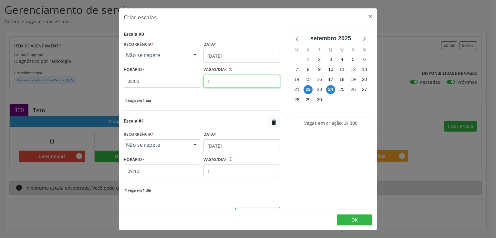
click at [227, 84] on input "1" at bounding box center [241, 81] width 77 height 13
type input "20"
click at [186, 102] on div "20 vagas em 1 dia" at bounding box center [202, 100] width 156 height 7
click at [217, 143] on input "[DATE]" at bounding box center [241, 145] width 77 height 13
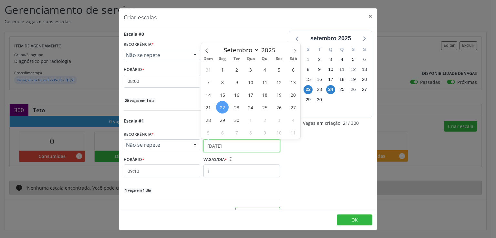
click at [217, 143] on input "[DATE]" at bounding box center [241, 145] width 77 height 13
click at [279, 106] on span "26" at bounding box center [279, 107] width 13 height 13
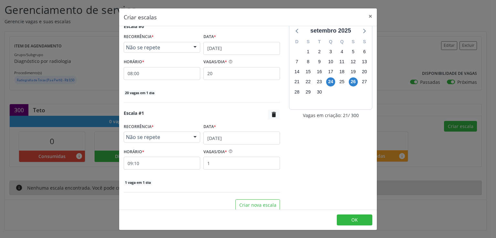
scroll to position [12, 0]
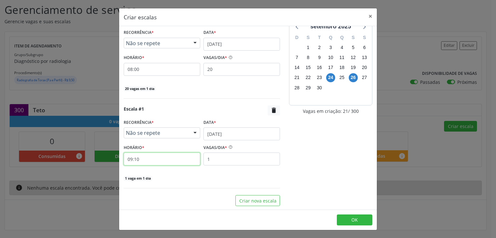
click at [150, 156] on input "09:10" at bounding box center [162, 159] width 77 height 13
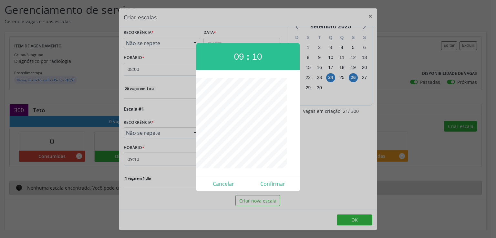
click at [150, 156] on div at bounding box center [248, 119] width 496 height 238
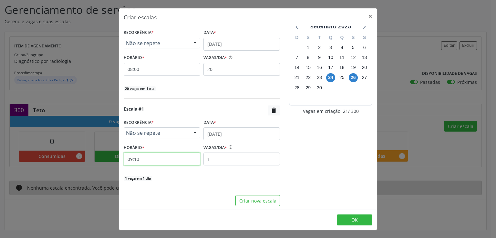
click at [146, 157] on input "09:10" at bounding box center [162, 159] width 77 height 13
click at [139, 159] on input "09:10" at bounding box center [162, 159] width 77 height 13
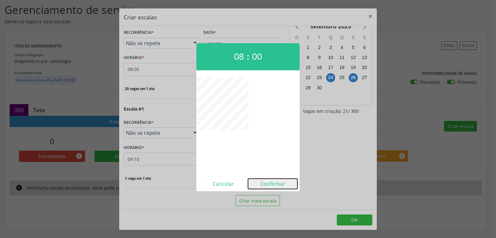
click at [278, 186] on button "Confirmar" at bounding box center [272, 184] width 49 height 10
type input "08:00"
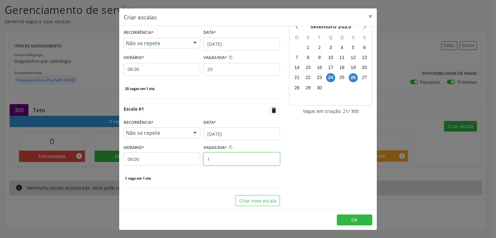
click at [232, 156] on input "1" at bounding box center [241, 159] width 77 height 13
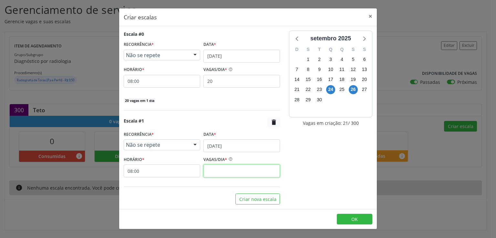
scroll to position [0, 0]
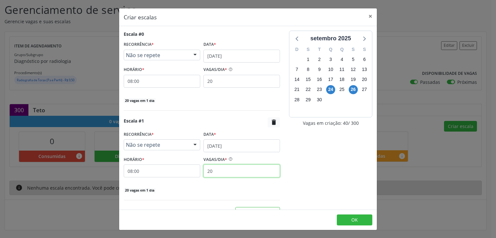
type input "20"
click at [284, 153] on div "[DATE] D S T Q Q S S 31 1 2 3 4 5 6 7 8 9 10 11 12 13 14 15 16 17 18 19 20 21 2…" at bounding box center [330, 125] width 92 height 188
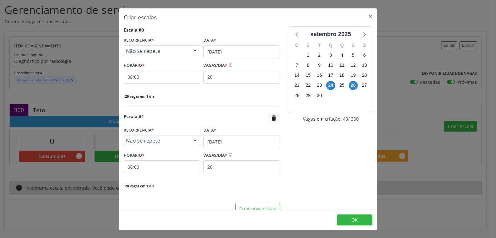
scroll to position [12, 0]
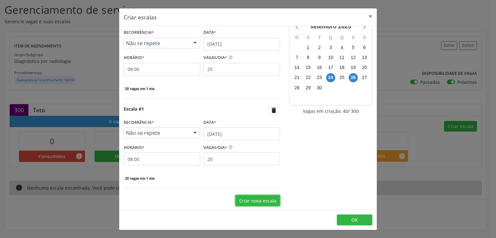
click at [255, 198] on button "Criar nova escala" at bounding box center [257, 200] width 45 height 11
select select "8"
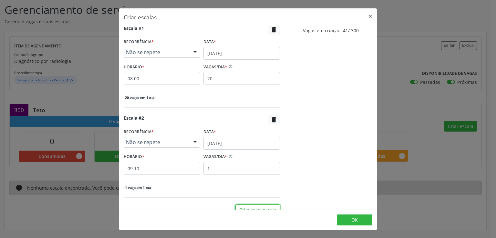
scroll to position [102, 0]
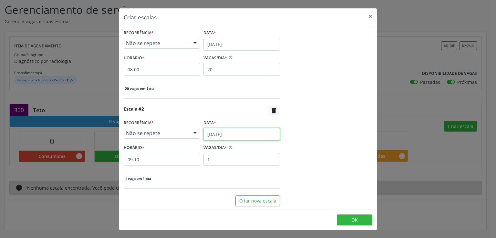
click at [215, 133] on input "[DATE]" at bounding box center [241, 134] width 77 height 13
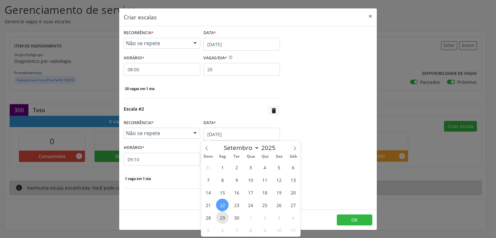
click at [225, 219] on span "29" at bounding box center [222, 217] width 13 height 13
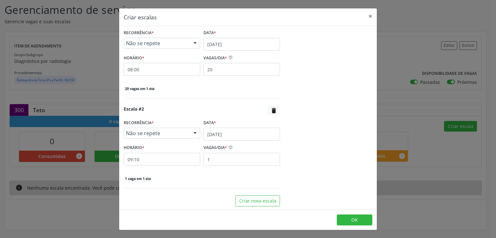
click at [225, 219] on footer "OK" at bounding box center [248, 220] width 258 height 20
click at [144, 158] on input "09:10" at bounding box center [162, 159] width 77 height 13
click at [143, 159] on input "09:10" at bounding box center [162, 159] width 77 height 13
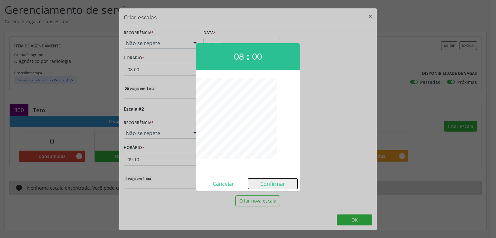
click at [273, 181] on button "Confirmar" at bounding box center [272, 184] width 49 height 10
type input "08:00"
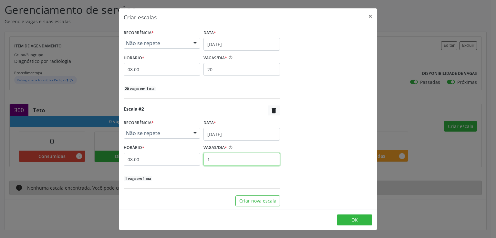
click at [225, 162] on input "1" at bounding box center [241, 159] width 77 height 13
type input "20"
click at [287, 166] on div "[DATE] D S T Q Q S S 31 1 2 3 4 5 6 7 8 9 10 11 12 13 14 15 16 17 18 19 20 21 2…" at bounding box center [330, 68] width 92 height 278
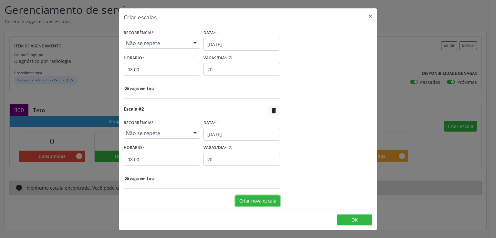
click at [248, 198] on button "Criar nova escala" at bounding box center [257, 201] width 45 height 11
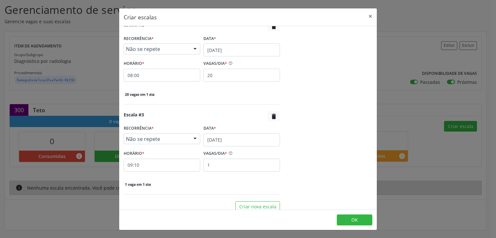
scroll to position [191, 0]
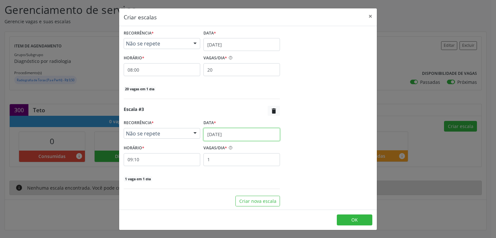
click at [224, 132] on input "[DATE]" at bounding box center [241, 134] width 77 height 13
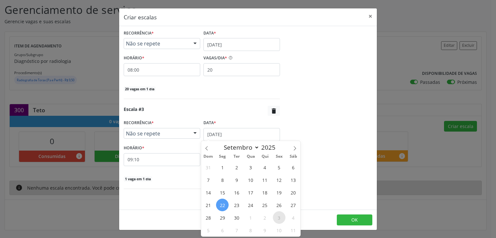
click at [278, 218] on span "3" at bounding box center [279, 217] width 13 height 13
click at [278, 218] on footer "OK" at bounding box center [248, 220] width 258 height 20
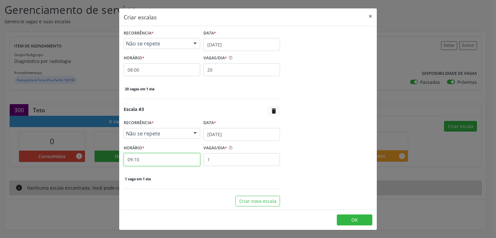
click at [155, 160] on input "09:10" at bounding box center [162, 159] width 77 height 13
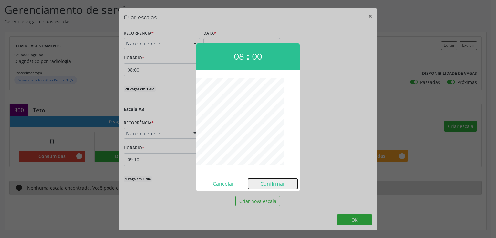
click at [277, 181] on button "Confirmar" at bounding box center [272, 184] width 49 height 10
type input "08:00"
click at [277, 181] on div "Escala #0 RECORRÊNCIA * Não se repete Não se repete Diário/Semanal Mensal Nenhu…" at bounding box center [201, 23] width 165 height 368
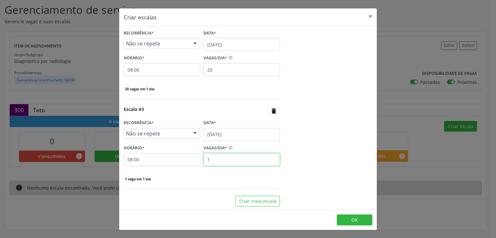
click at [214, 157] on input "1" at bounding box center [241, 159] width 77 height 13
type input "20"
click at [310, 169] on div "[DATE] D S T Q Q S S 31 1 2 3 4 5 6 7 8 9 10 11 12 13 14 15 16 17 18 19 20 21 2…" at bounding box center [330, 23] width 92 height 368
click at [345, 220] on button "OK" at bounding box center [355, 220] width 36 height 11
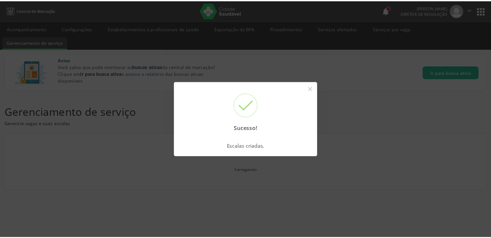
scroll to position [0, 0]
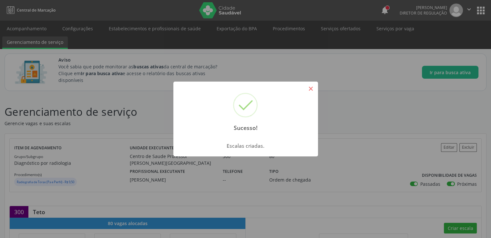
click at [309, 87] on button "×" at bounding box center [310, 88] width 11 height 11
click at [309, 87] on div "Sucesso! × Escalas criadas. OK Cancel" at bounding box center [245, 119] width 491 height 238
